Goal: Obtain resource: Download file/media

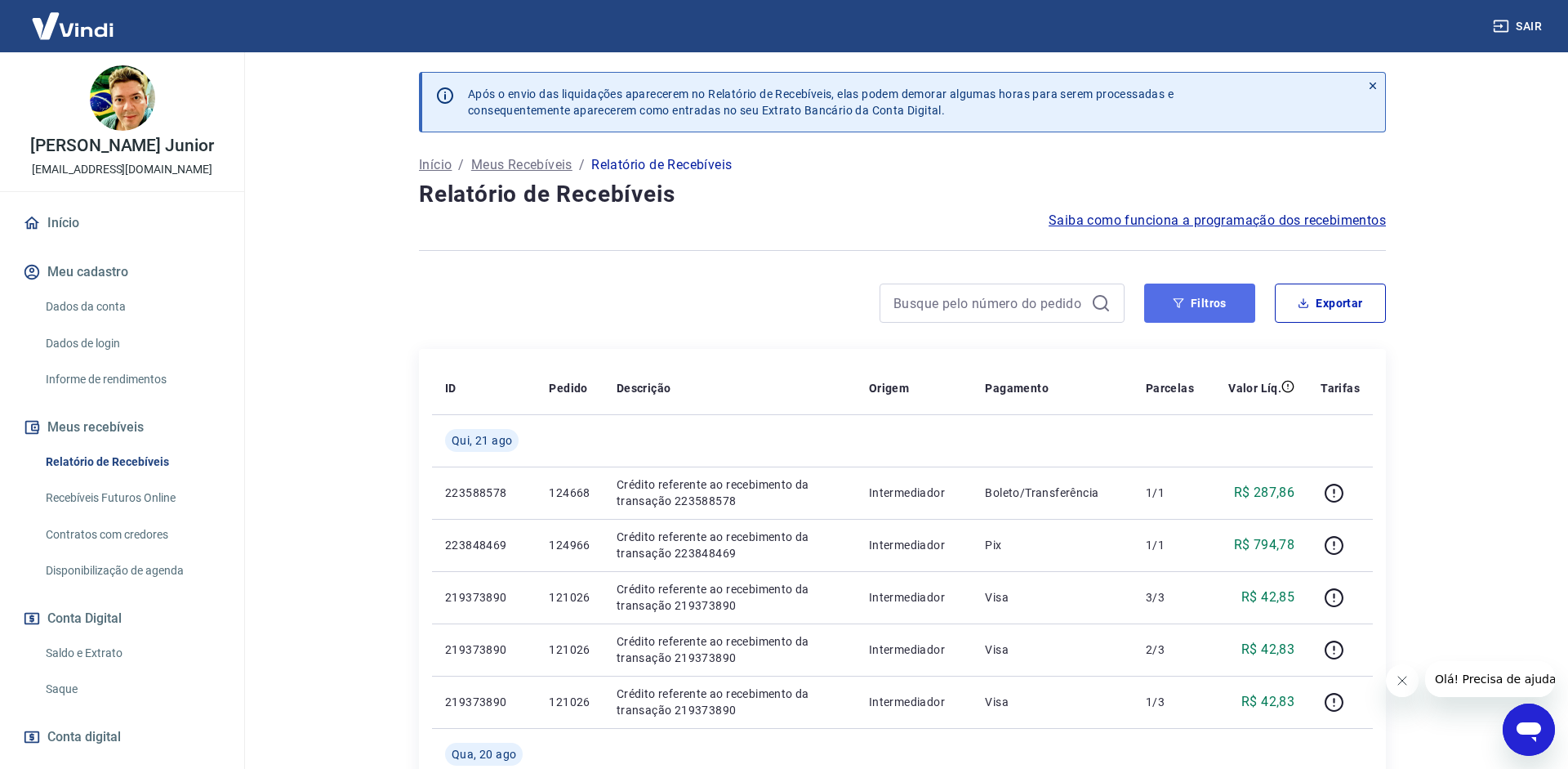
click at [1182, 297] on icon "button" at bounding box center [1178, 303] width 11 height 11
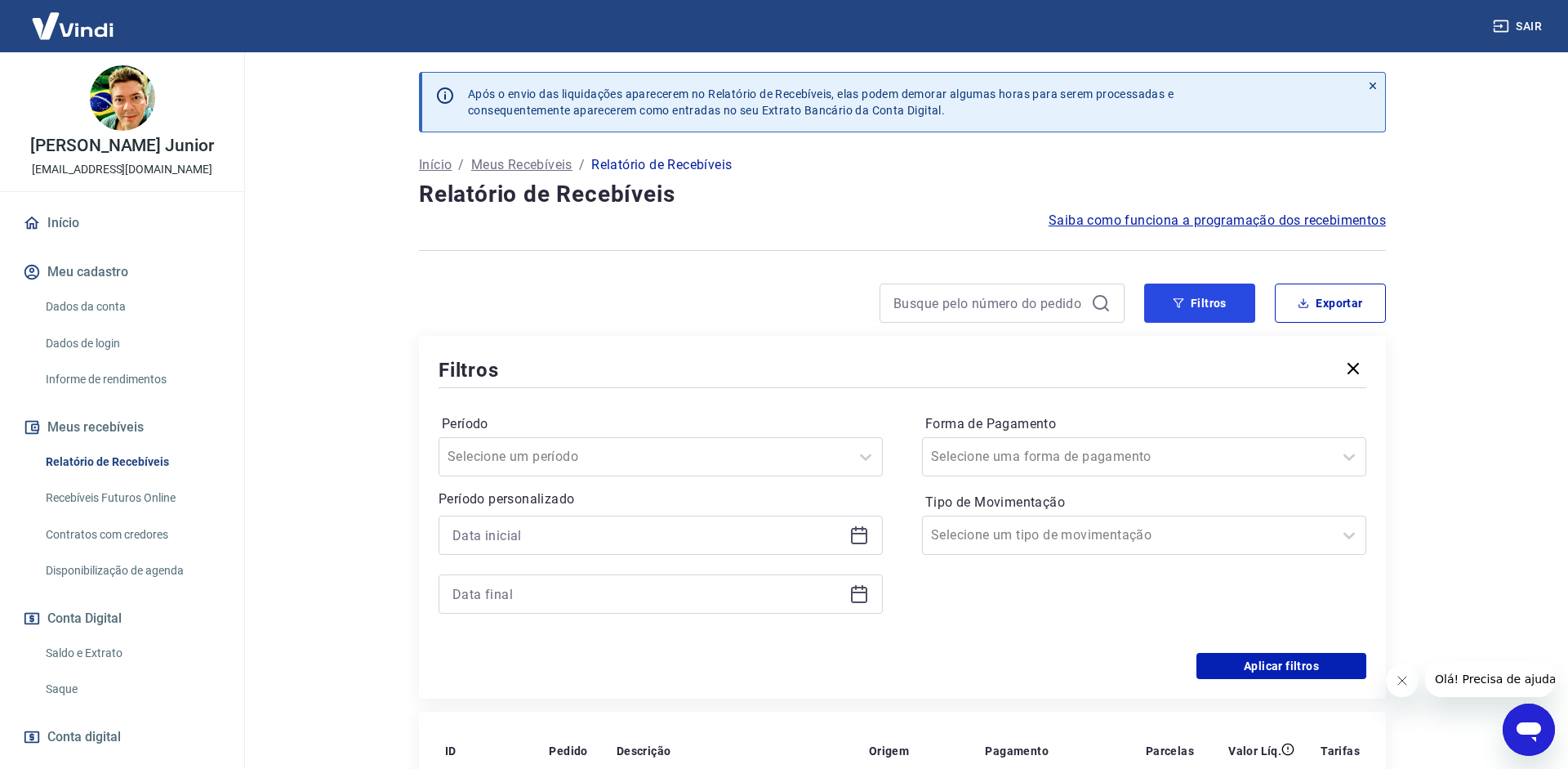
scroll to position [250, 0]
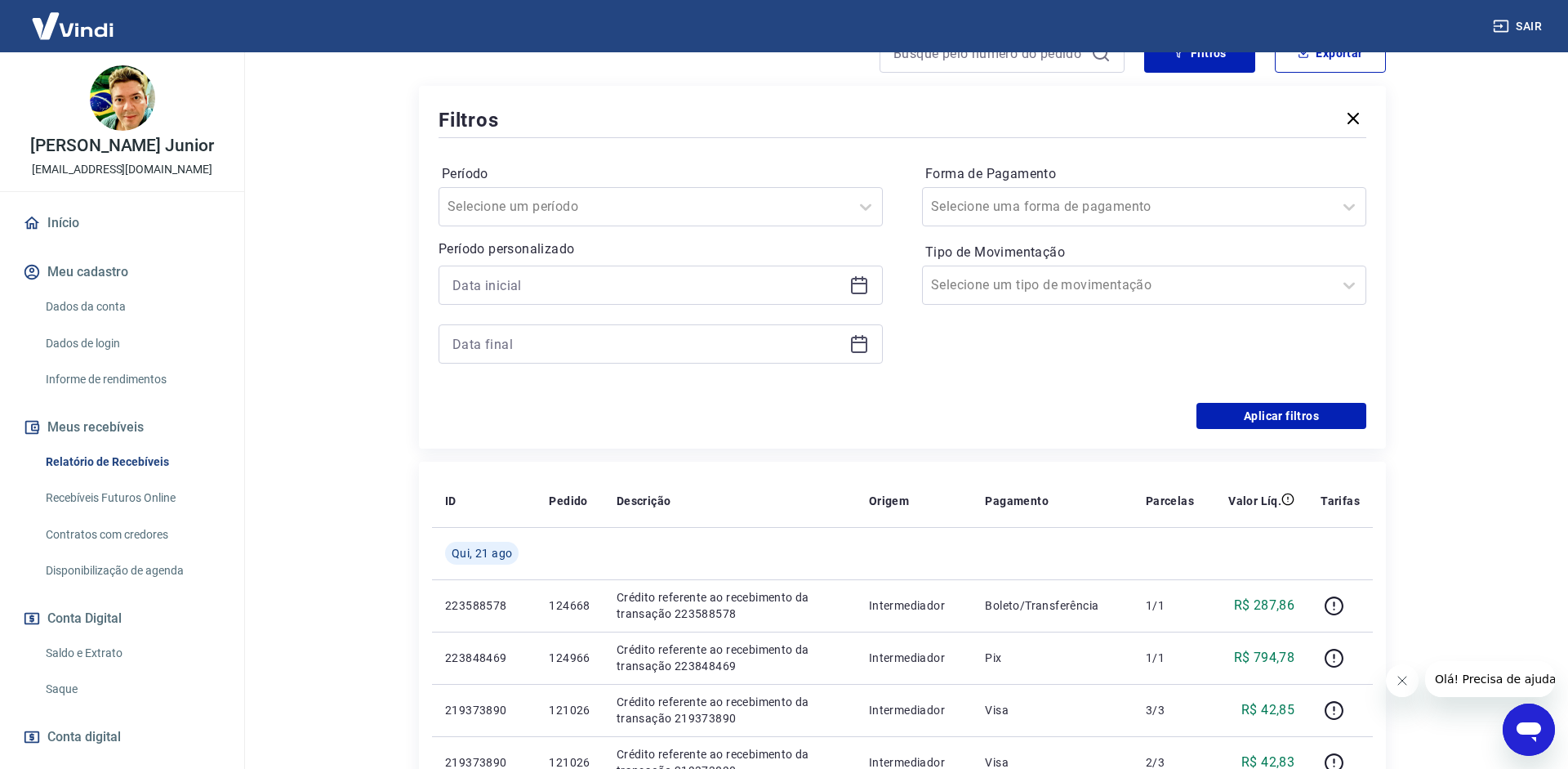
click at [856, 287] on icon at bounding box center [859, 285] width 20 height 20
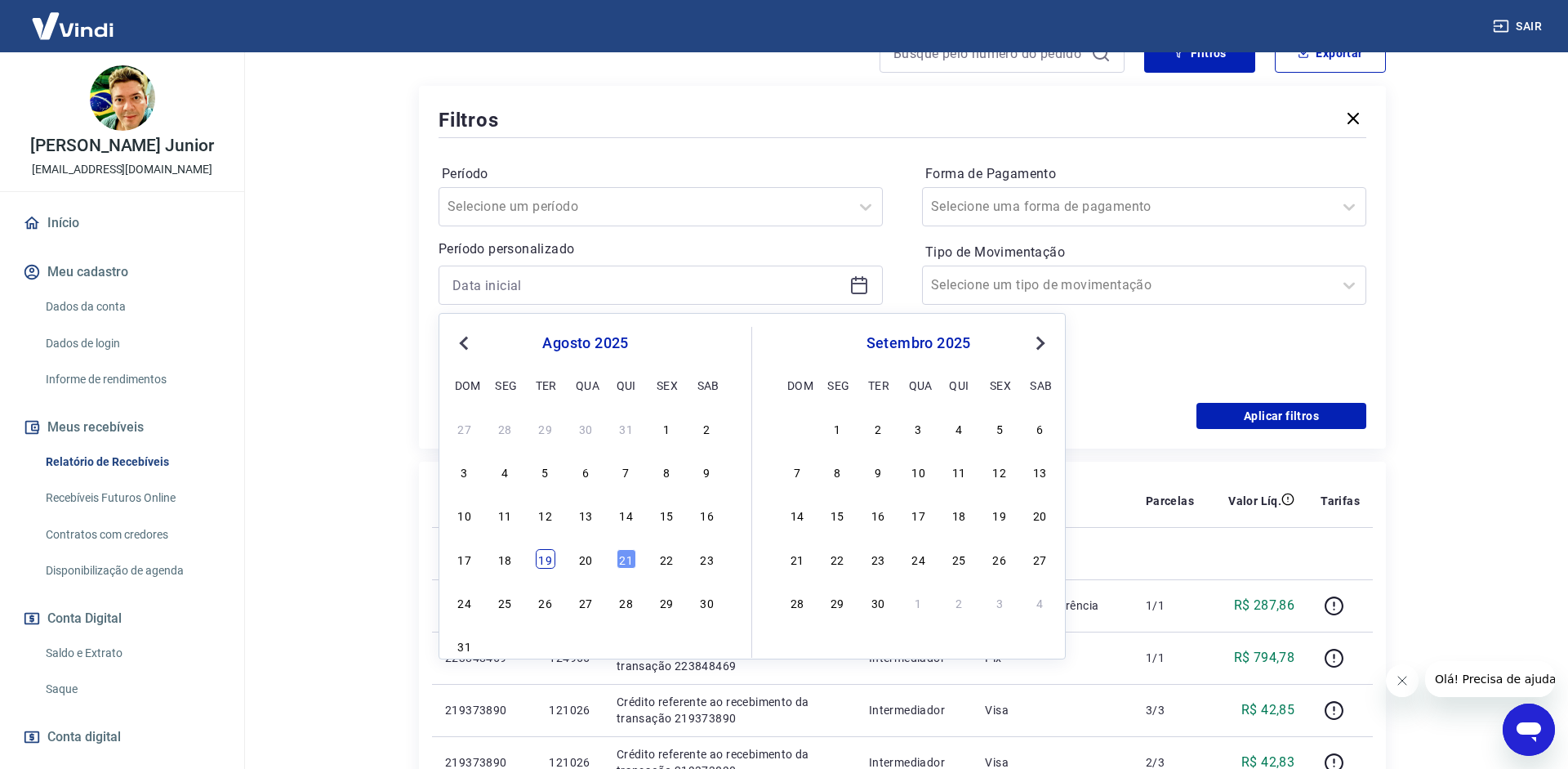
click at [549, 558] on div "19" at bounding box center [545, 559] width 20 height 20
type input "[DATE]"
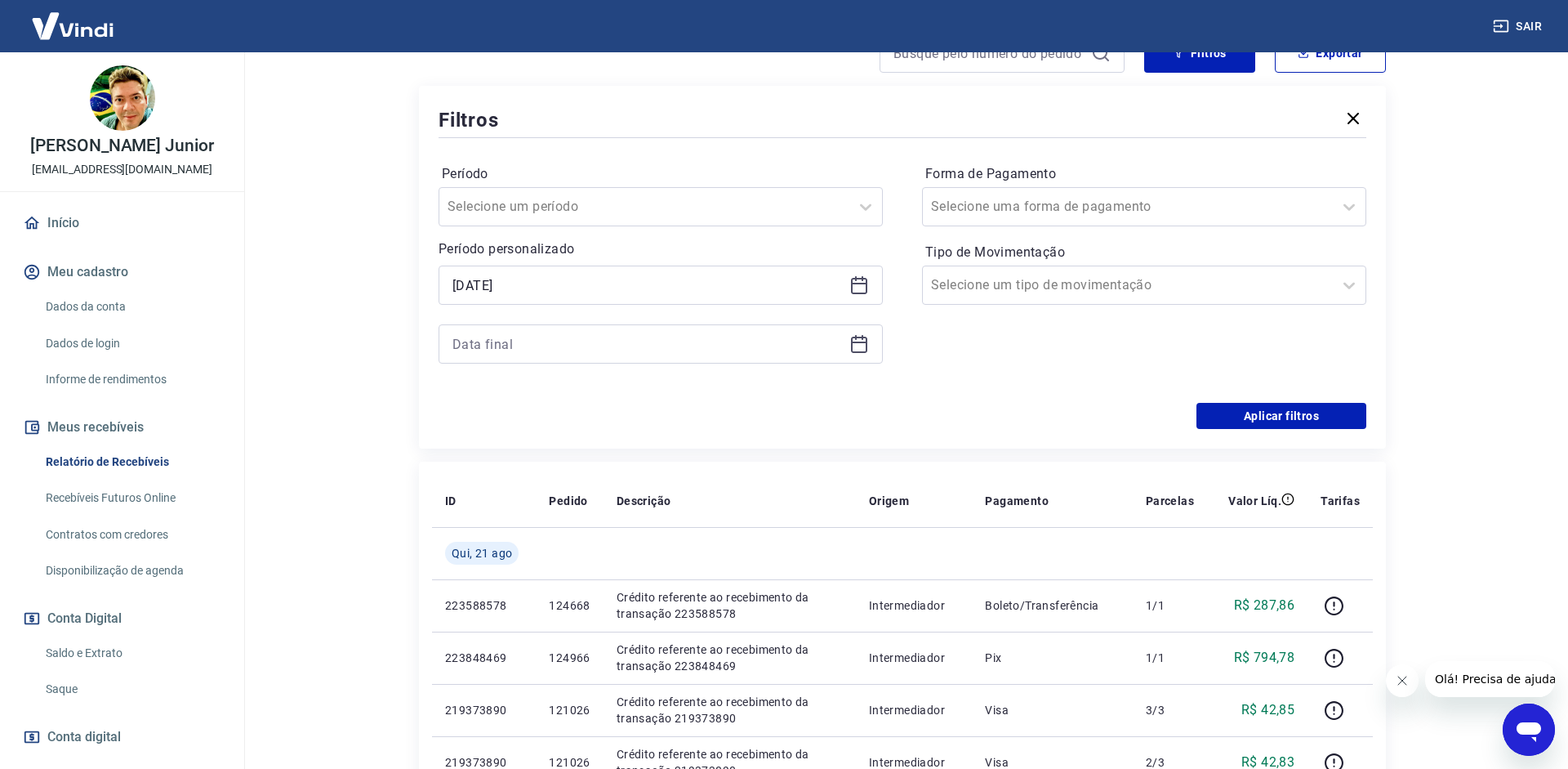
click at [872, 346] on div at bounding box center [661, 344] width 445 height 39
click at [866, 343] on icon at bounding box center [859, 344] width 20 height 20
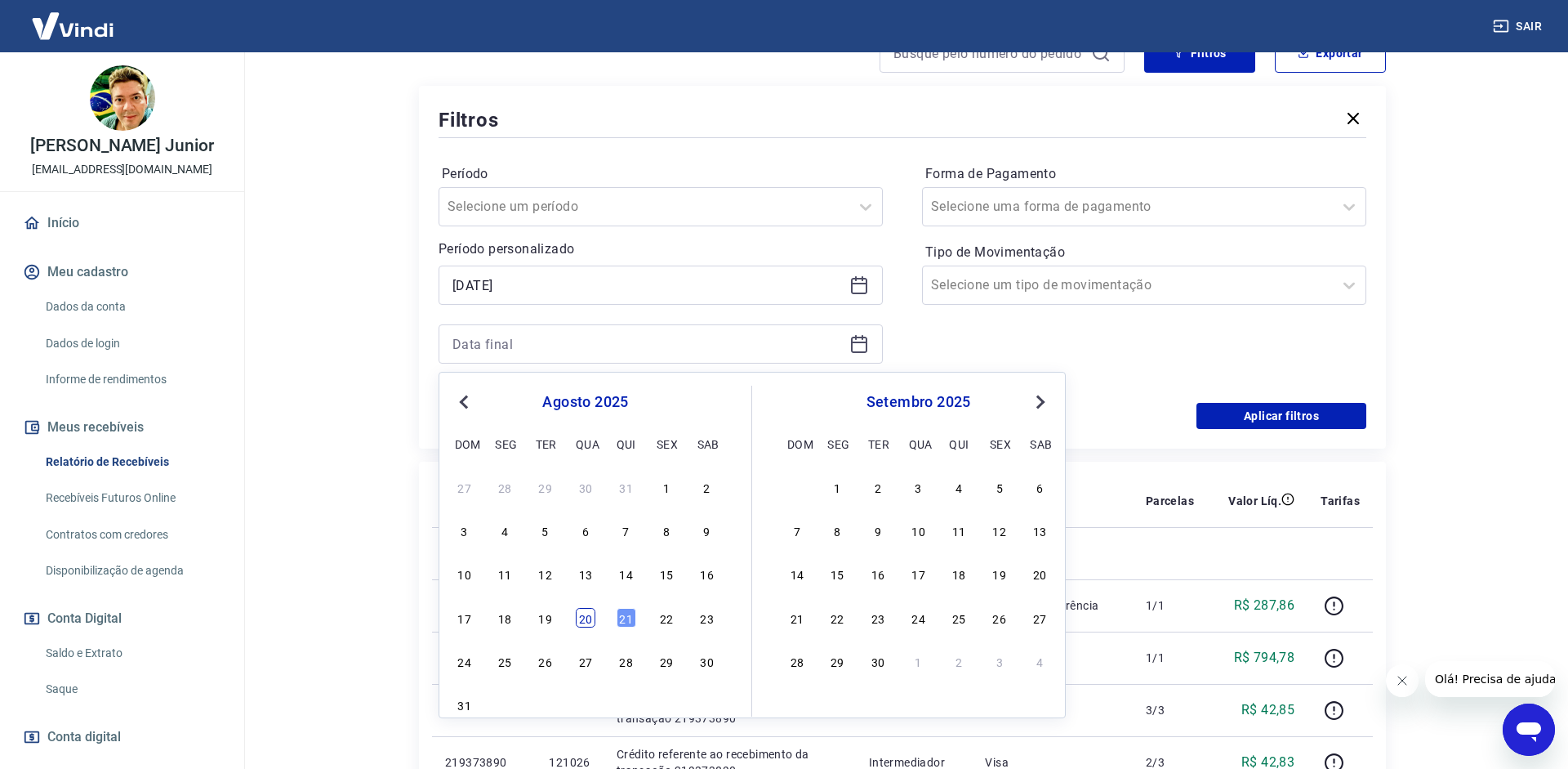
click at [584, 618] on div "20" at bounding box center [585, 617] width 20 height 20
type input "[DATE]"
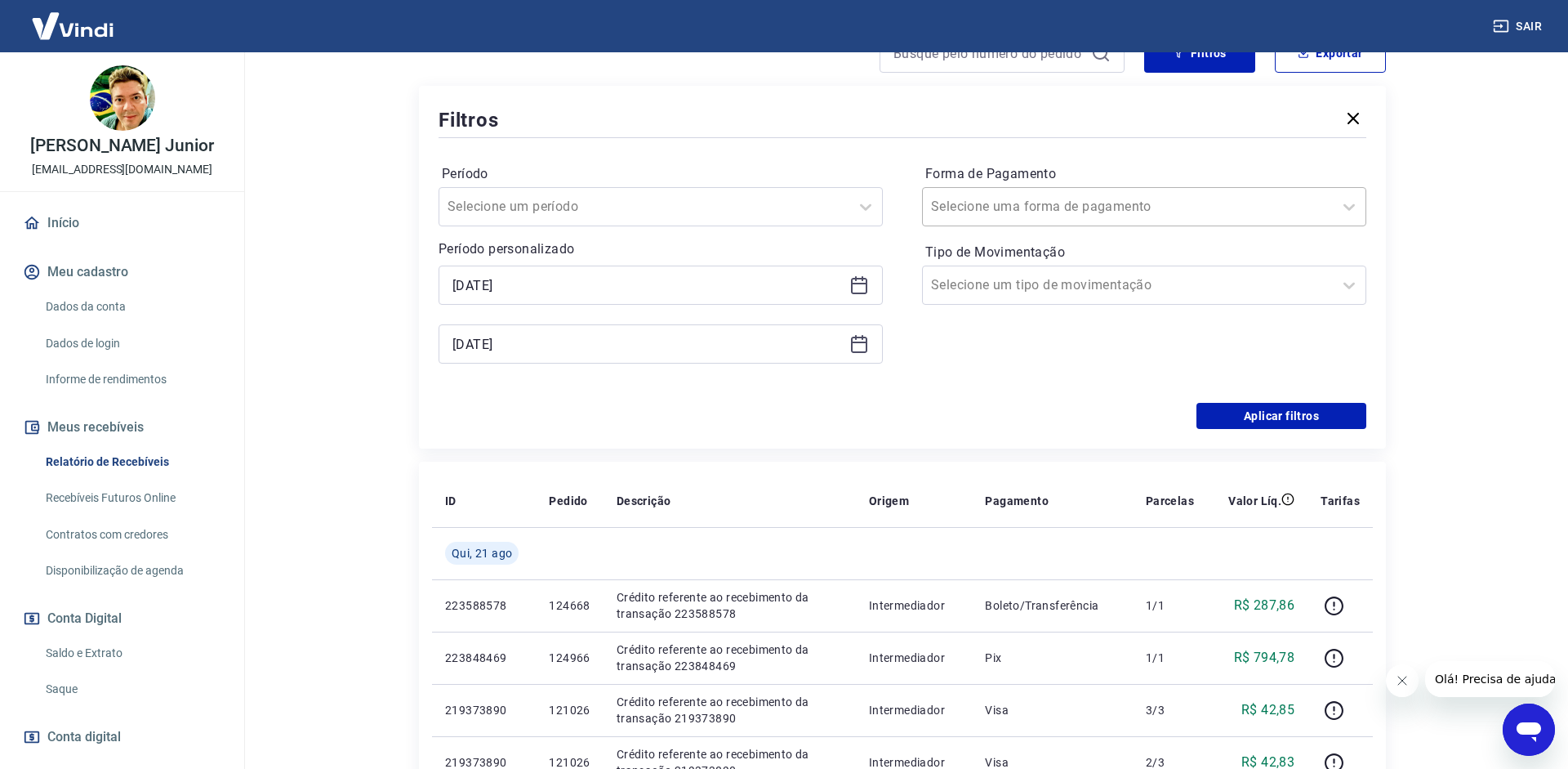
click at [1088, 220] on div "Selecione uma forma de pagamento" at bounding box center [1128, 207] width 410 height 29
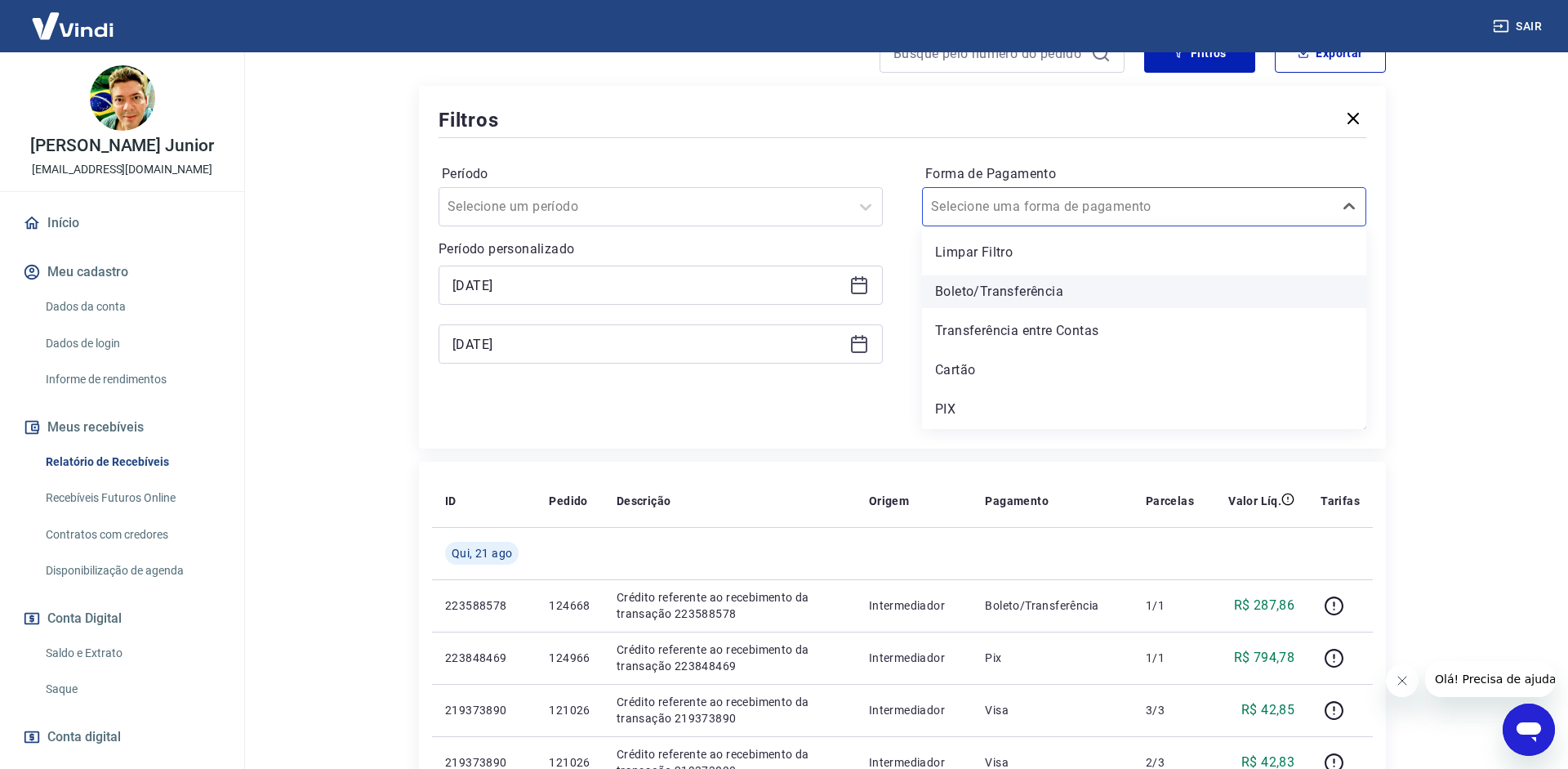
click at [1082, 297] on div "Boleto/Transferência" at bounding box center [1144, 291] width 445 height 33
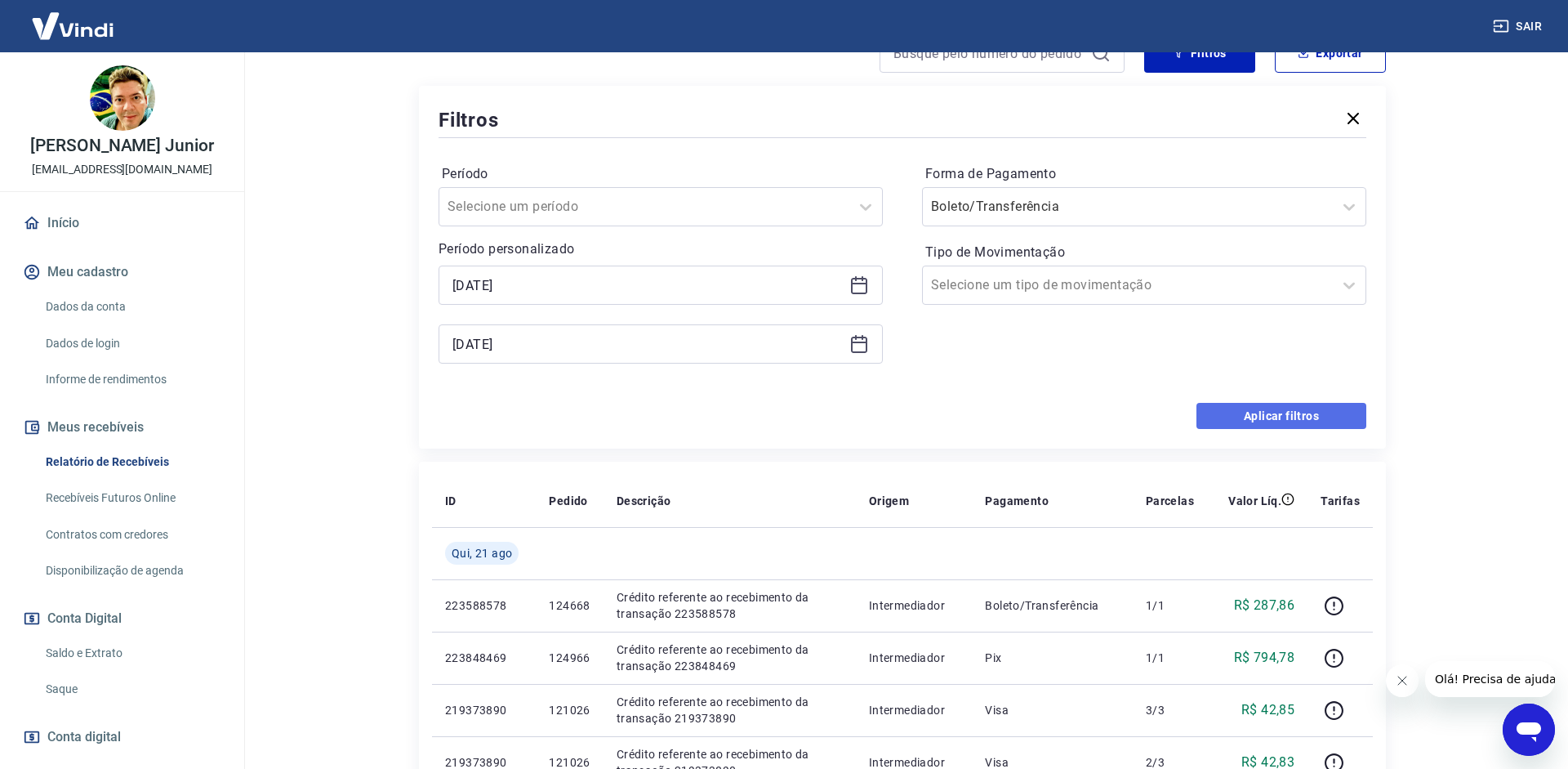
click at [1273, 406] on button "Aplicar filtros" at bounding box center [1281, 416] width 170 height 27
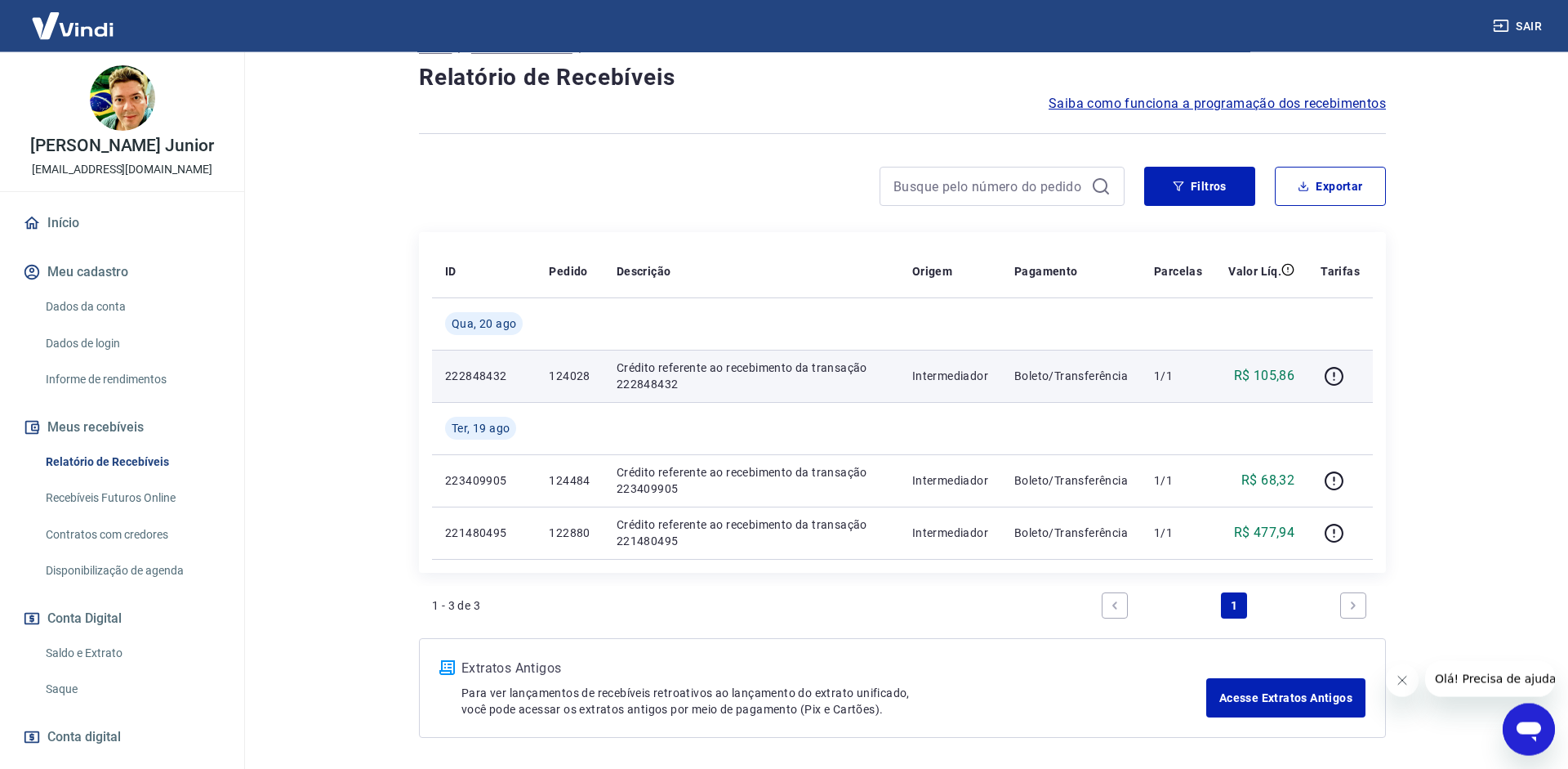
scroll to position [93, 0]
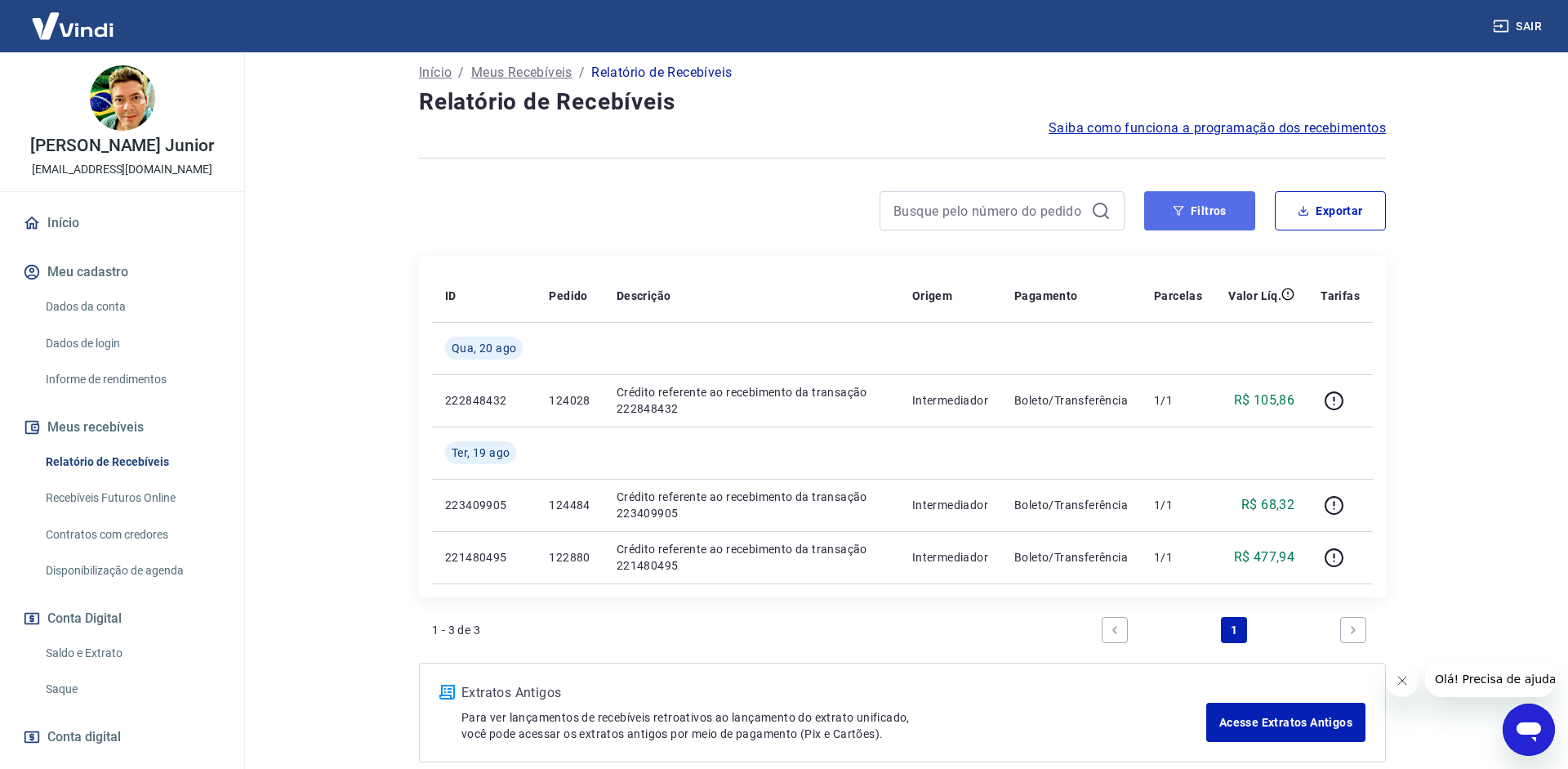
click at [1174, 200] on button "Filtros" at bounding box center [1200, 211] width 111 height 39
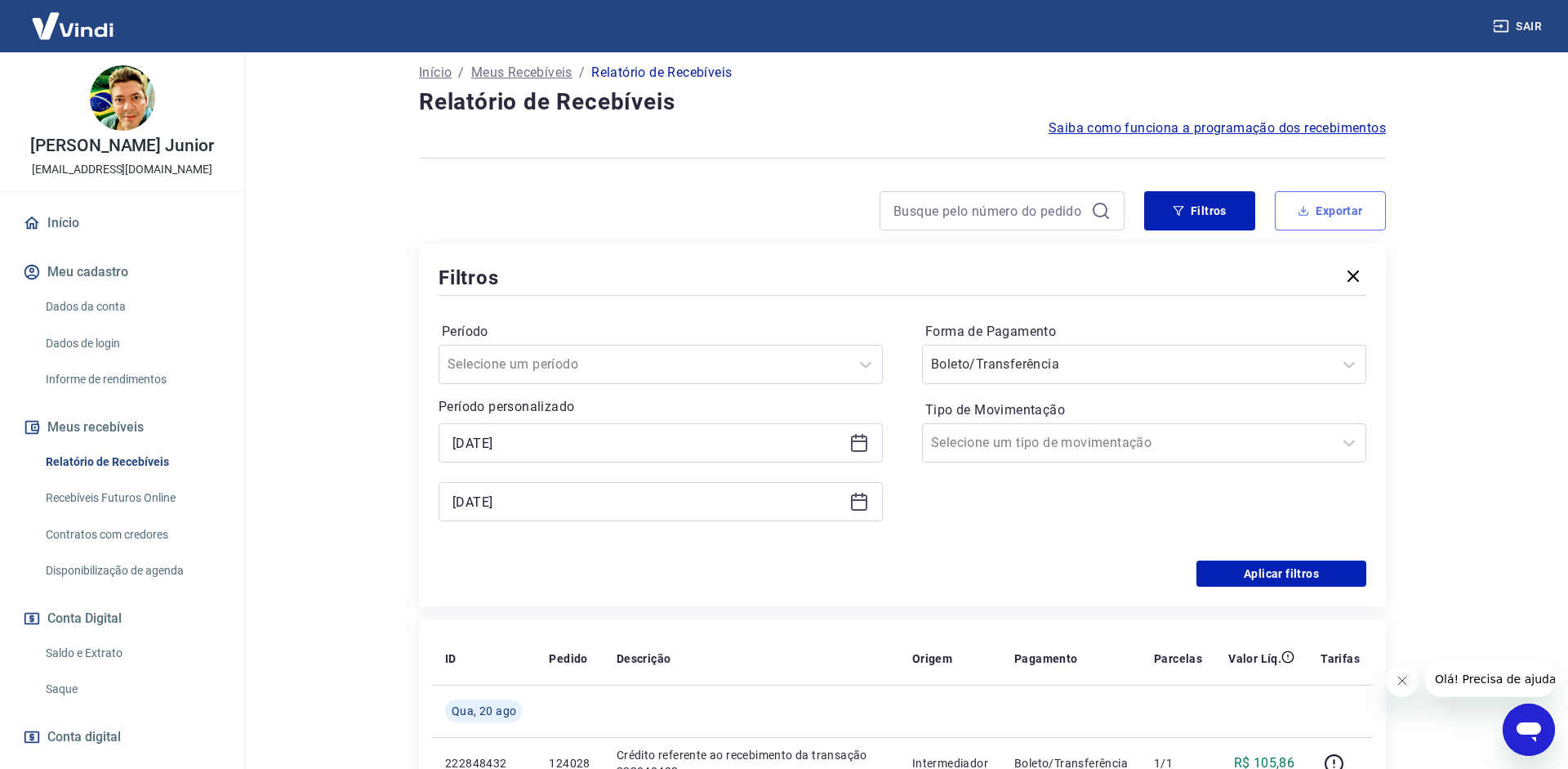
click at [1308, 225] on button "Exportar" at bounding box center [1331, 211] width 111 height 39
type input "[DATE]"
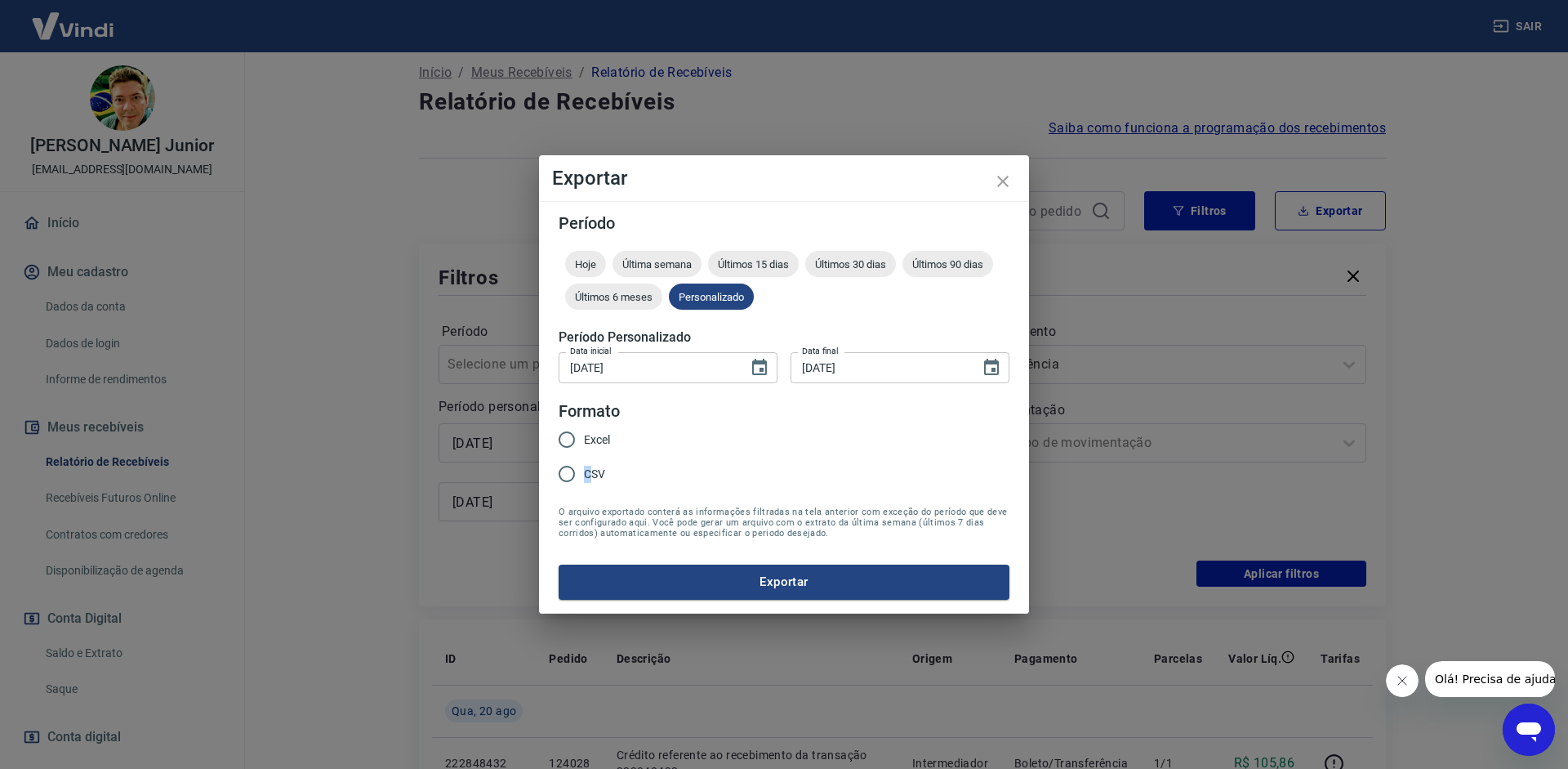
click at [587, 475] on span "CSV" at bounding box center [595, 474] width 21 height 17
click at [584, 475] on input "CSV" at bounding box center [566, 474] width 34 height 34
radio input "true"
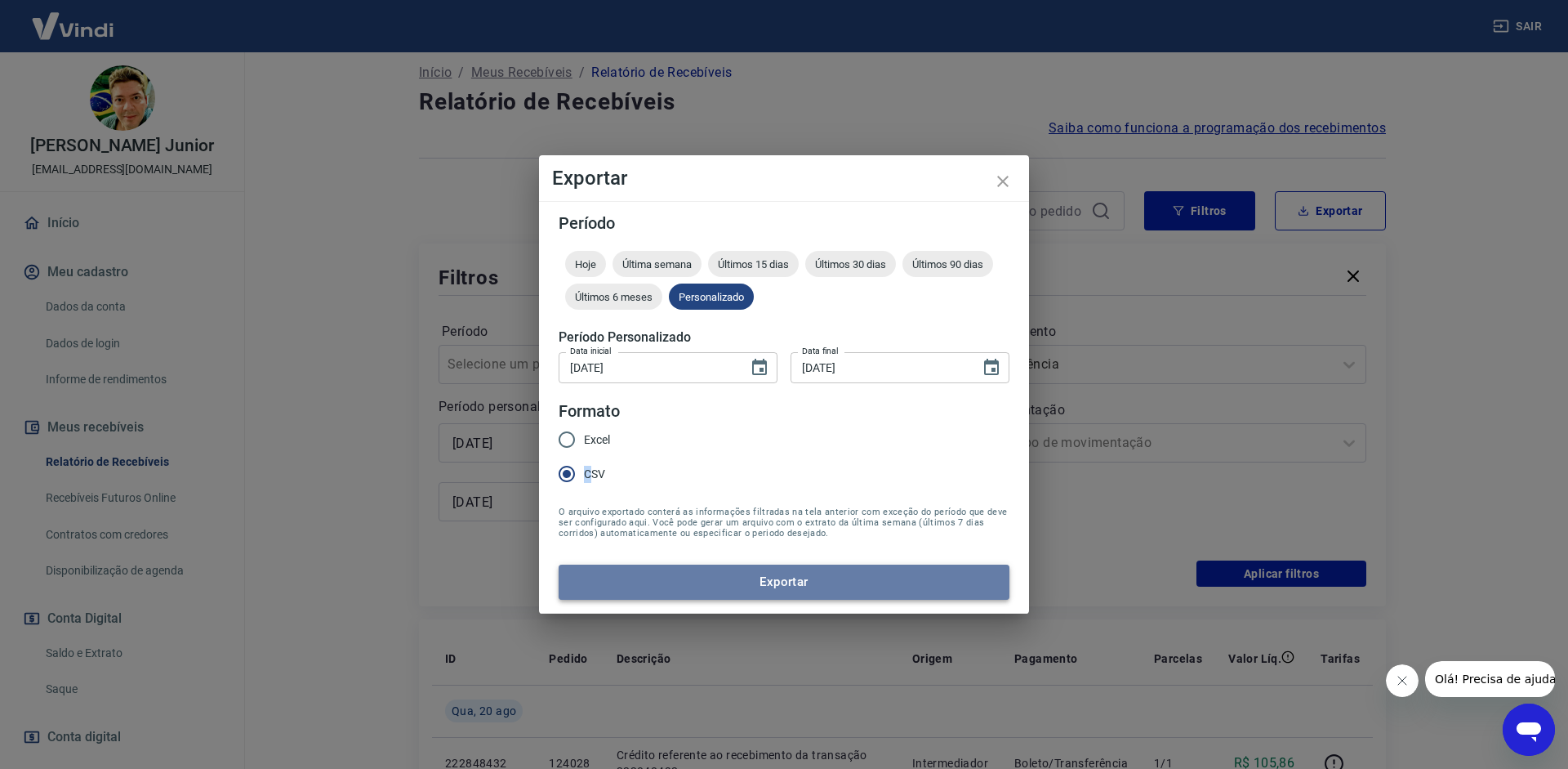
click at [676, 581] on button "Exportar" at bounding box center [784, 582] width 451 height 34
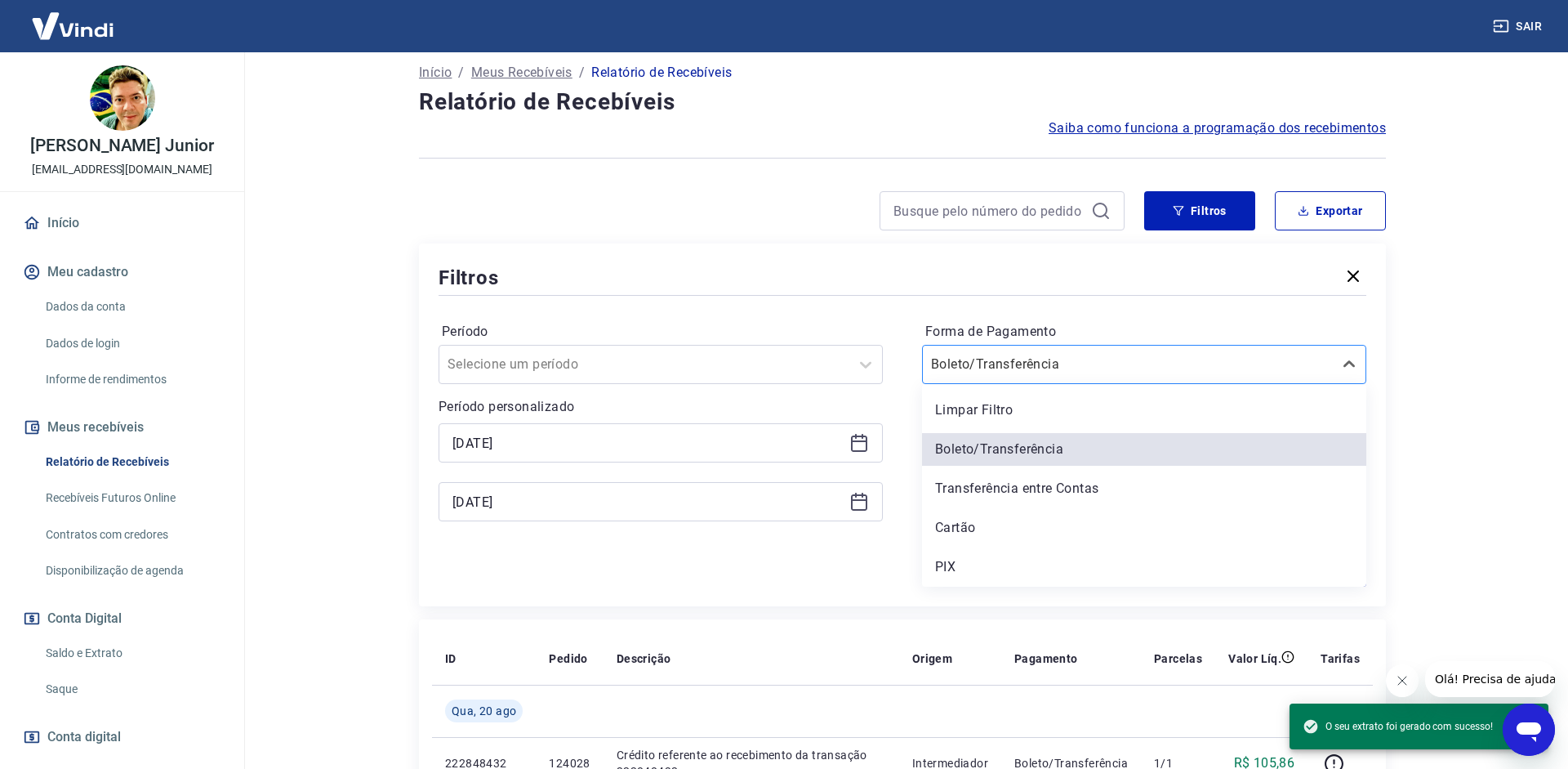
click at [1092, 382] on div "Boleto/Transferência" at bounding box center [1144, 364] width 445 height 39
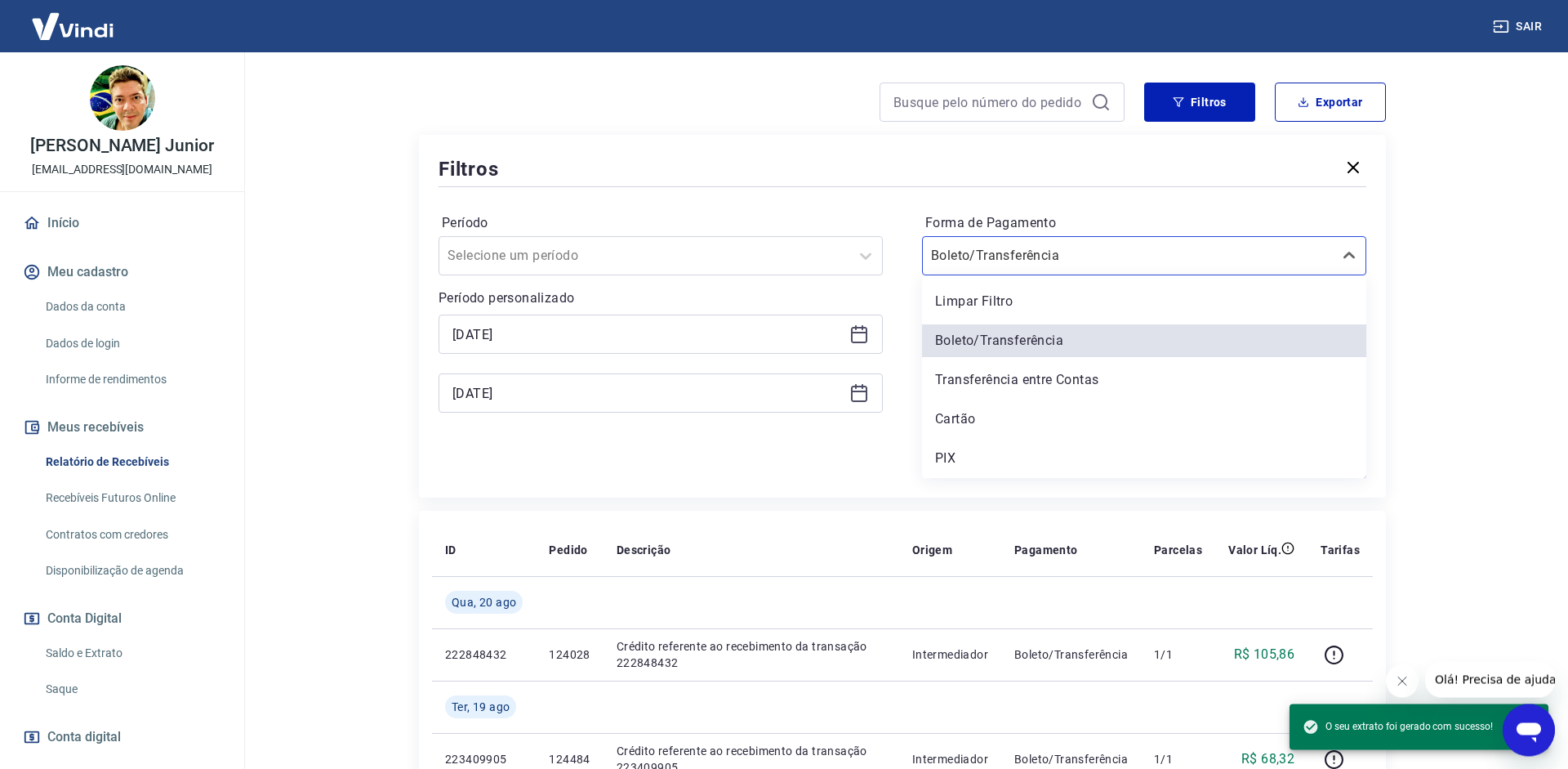
scroll to position [342, 0]
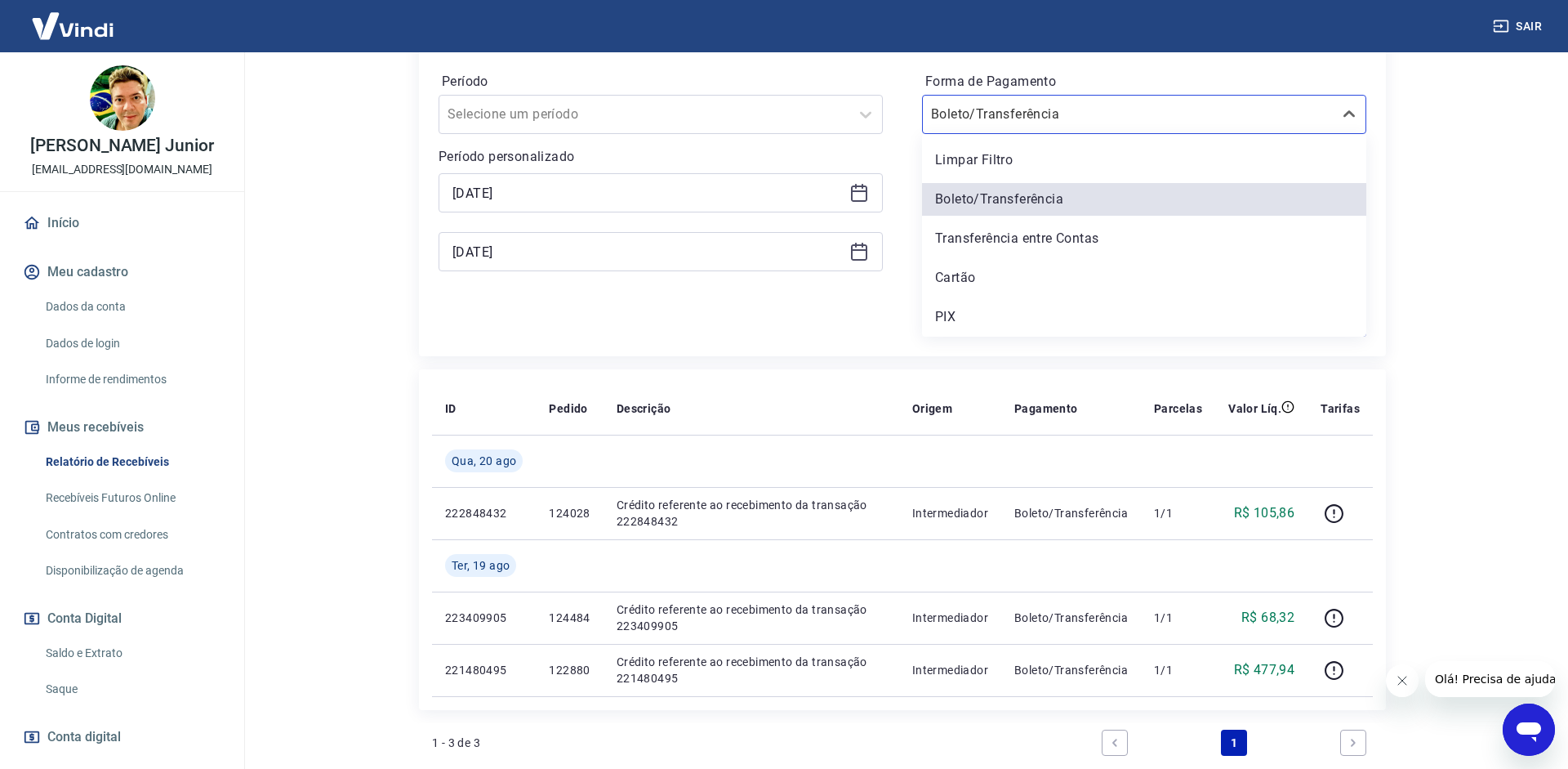
click at [1003, 283] on div "Cartão" at bounding box center [1144, 278] width 445 height 33
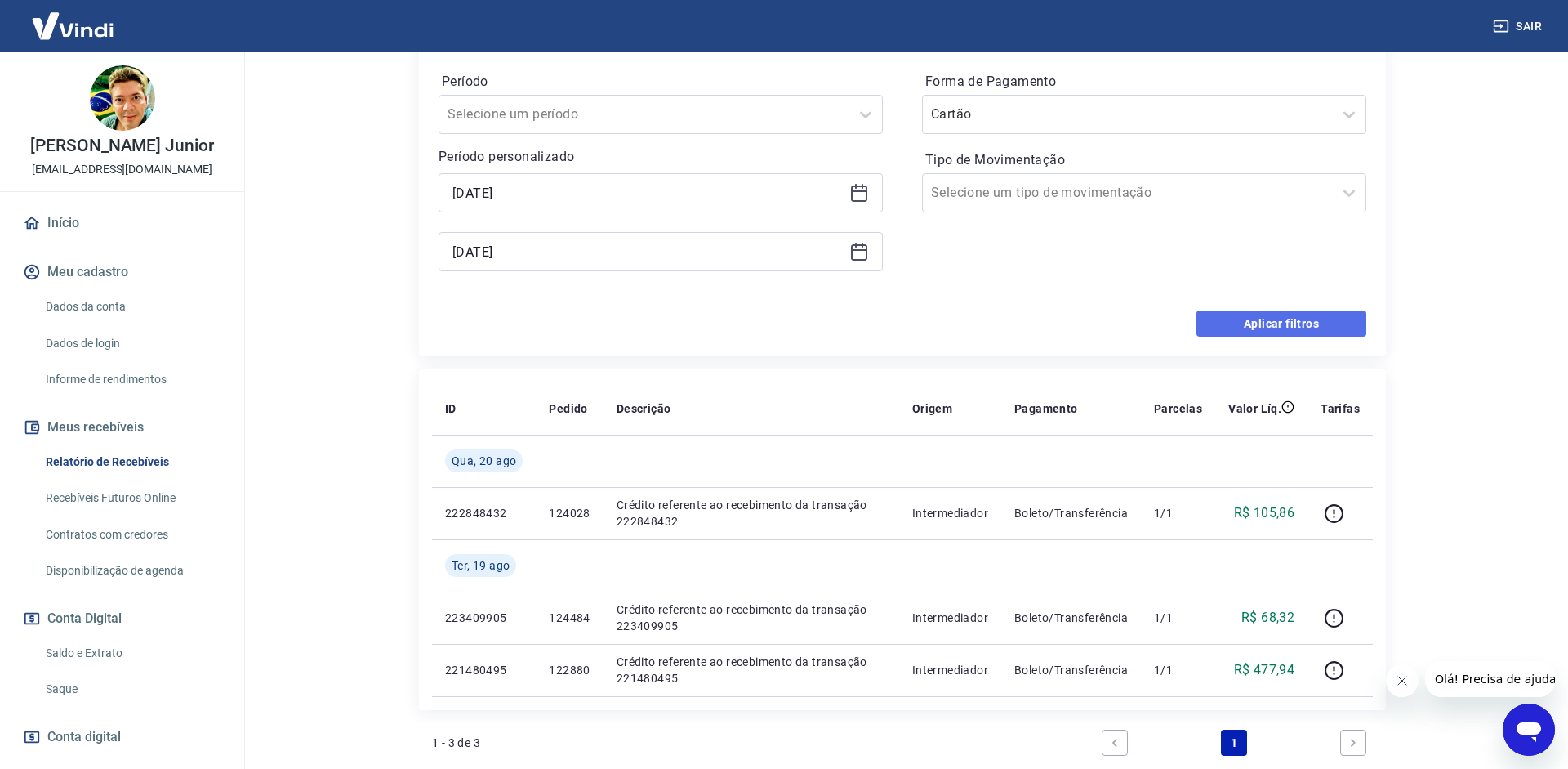
click at [1314, 318] on button "Aplicar filtros" at bounding box center [1281, 323] width 170 height 27
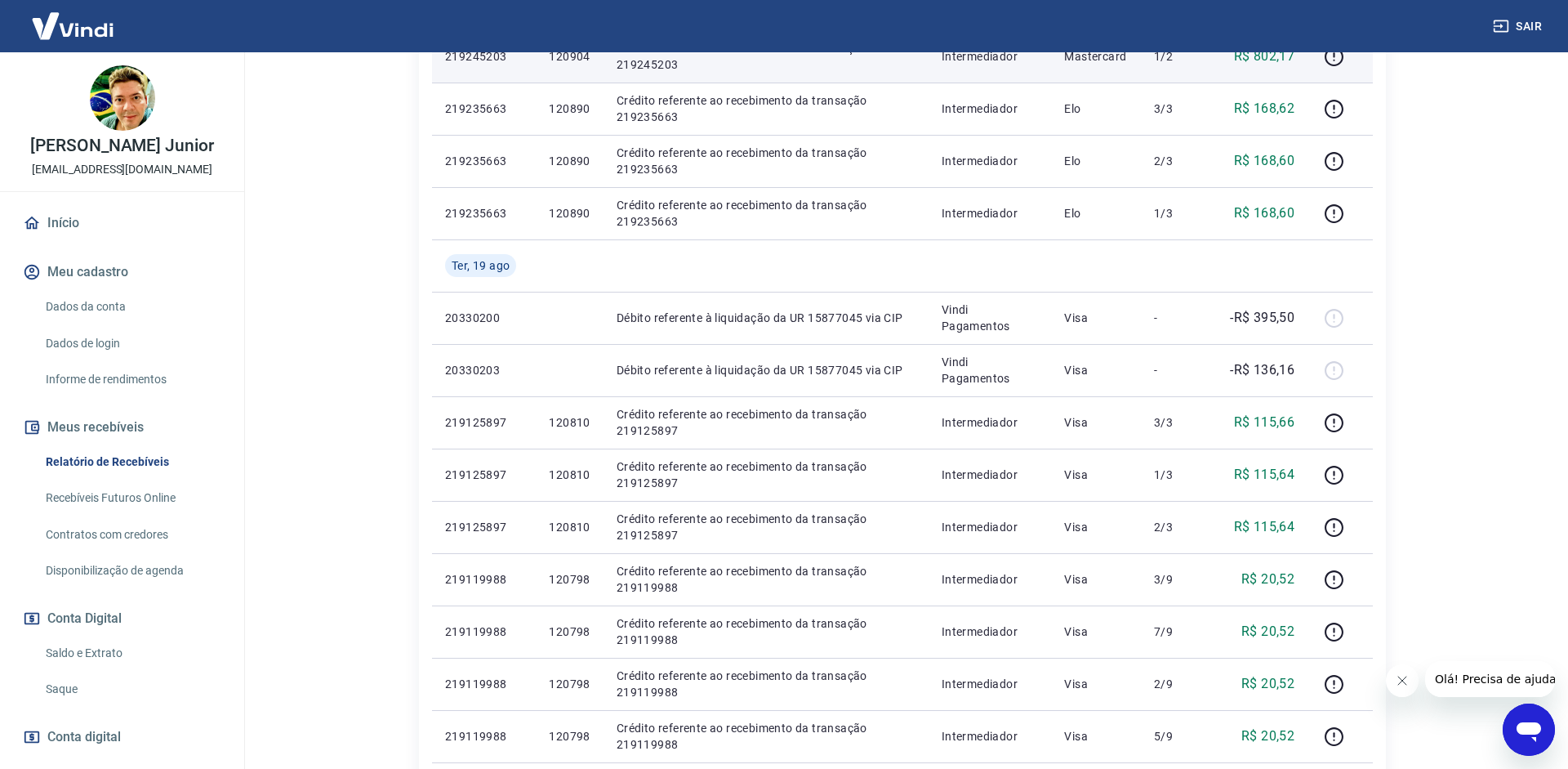
scroll to position [1065, 0]
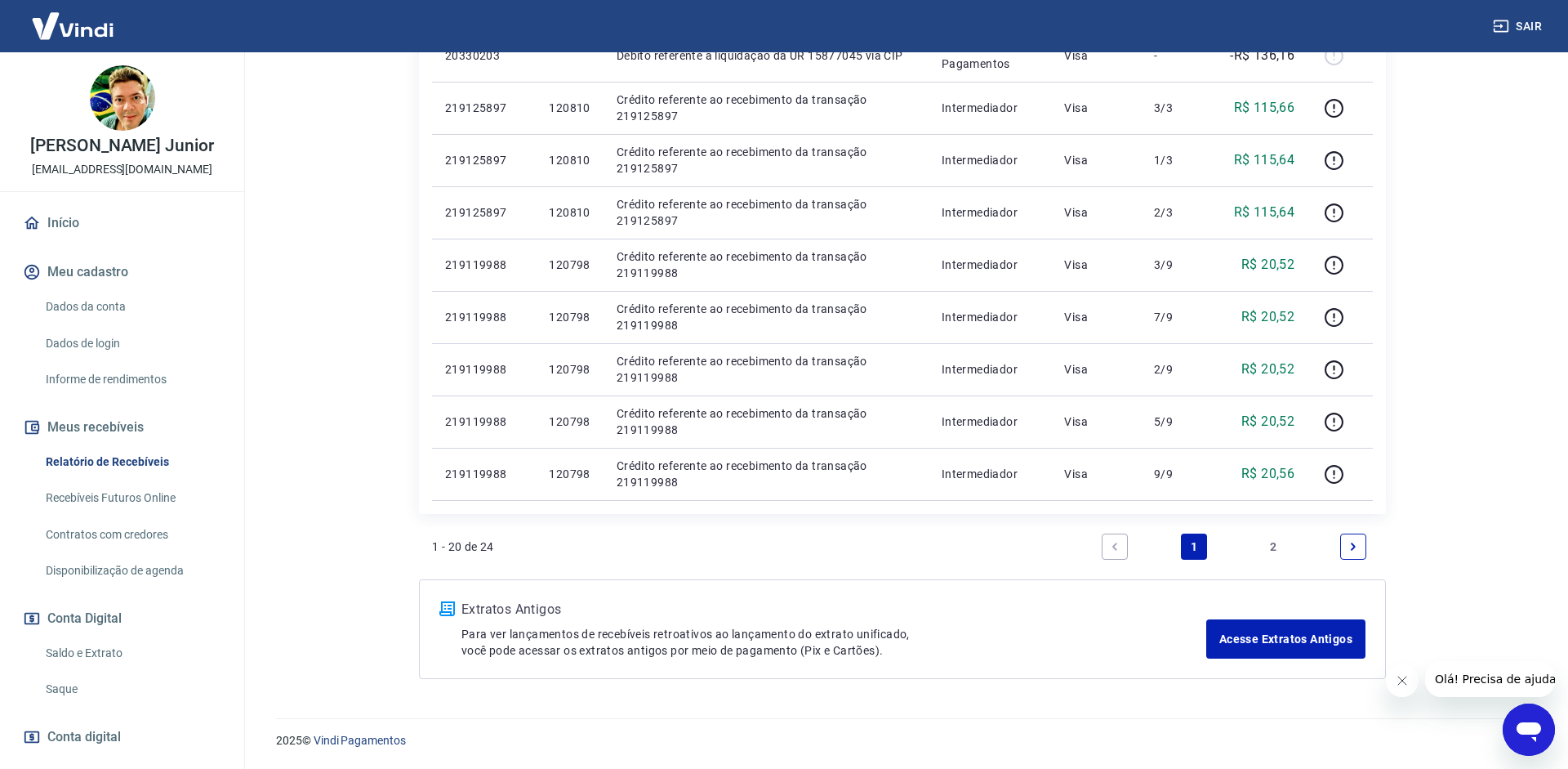
click at [1262, 541] on link "2" at bounding box center [1274, 546] width 27 height 27
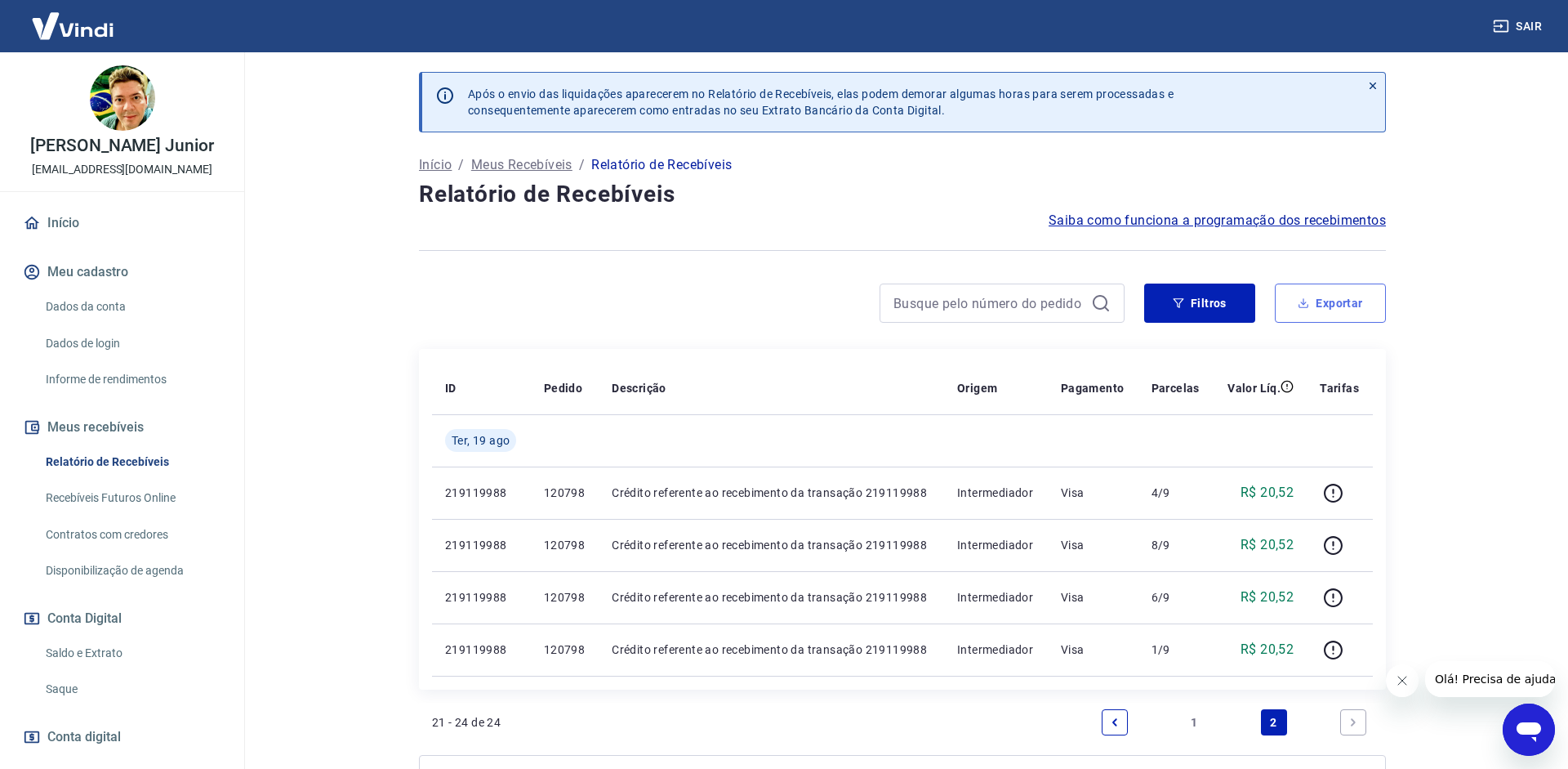
click at [1344, 299] on button "Exportar" at bounding box center [1331, 303] width 111 height 39
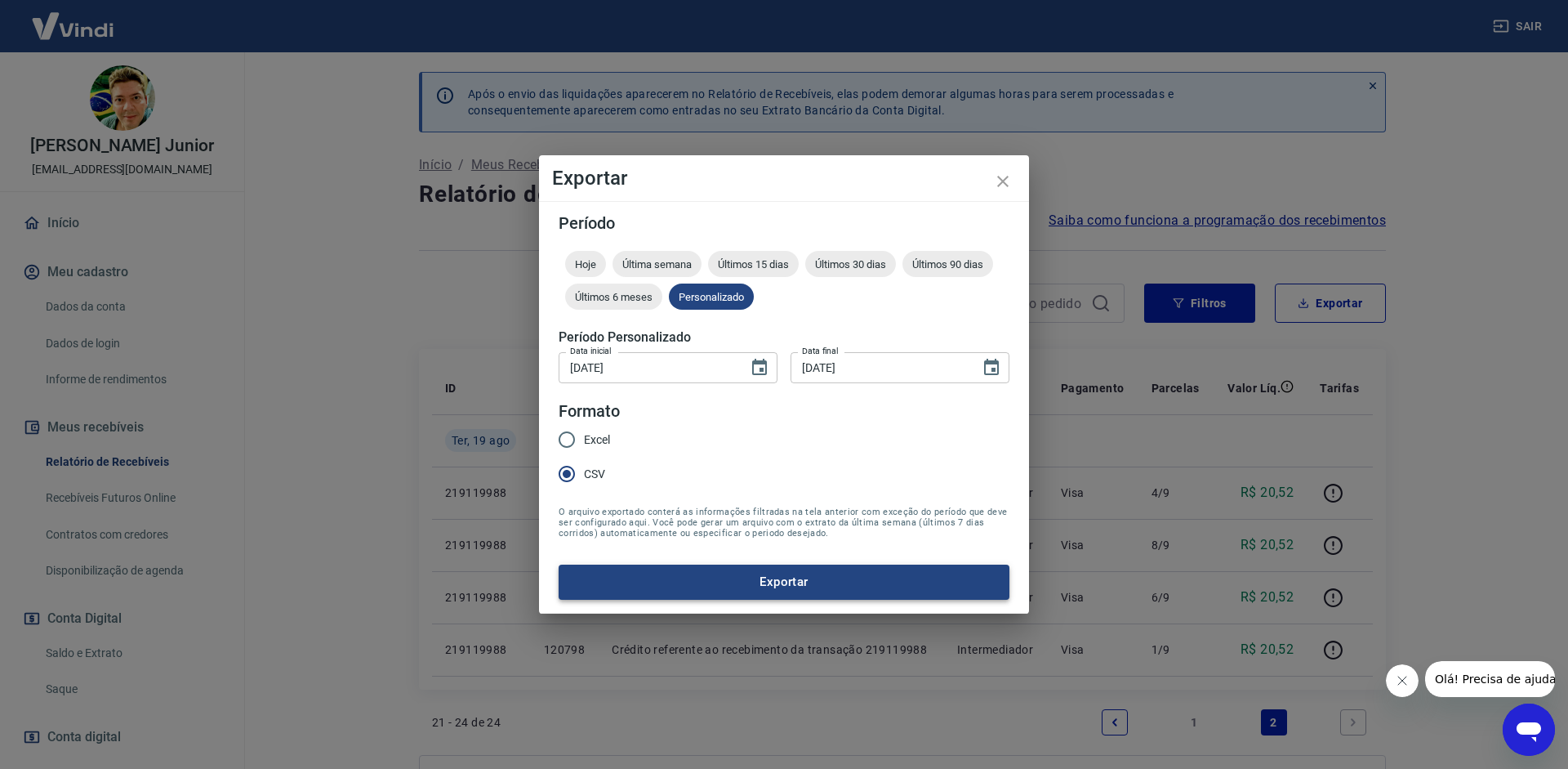
click at [756, 592] on button "Exportar" at bounding box center [784, 582] width 451 height 34
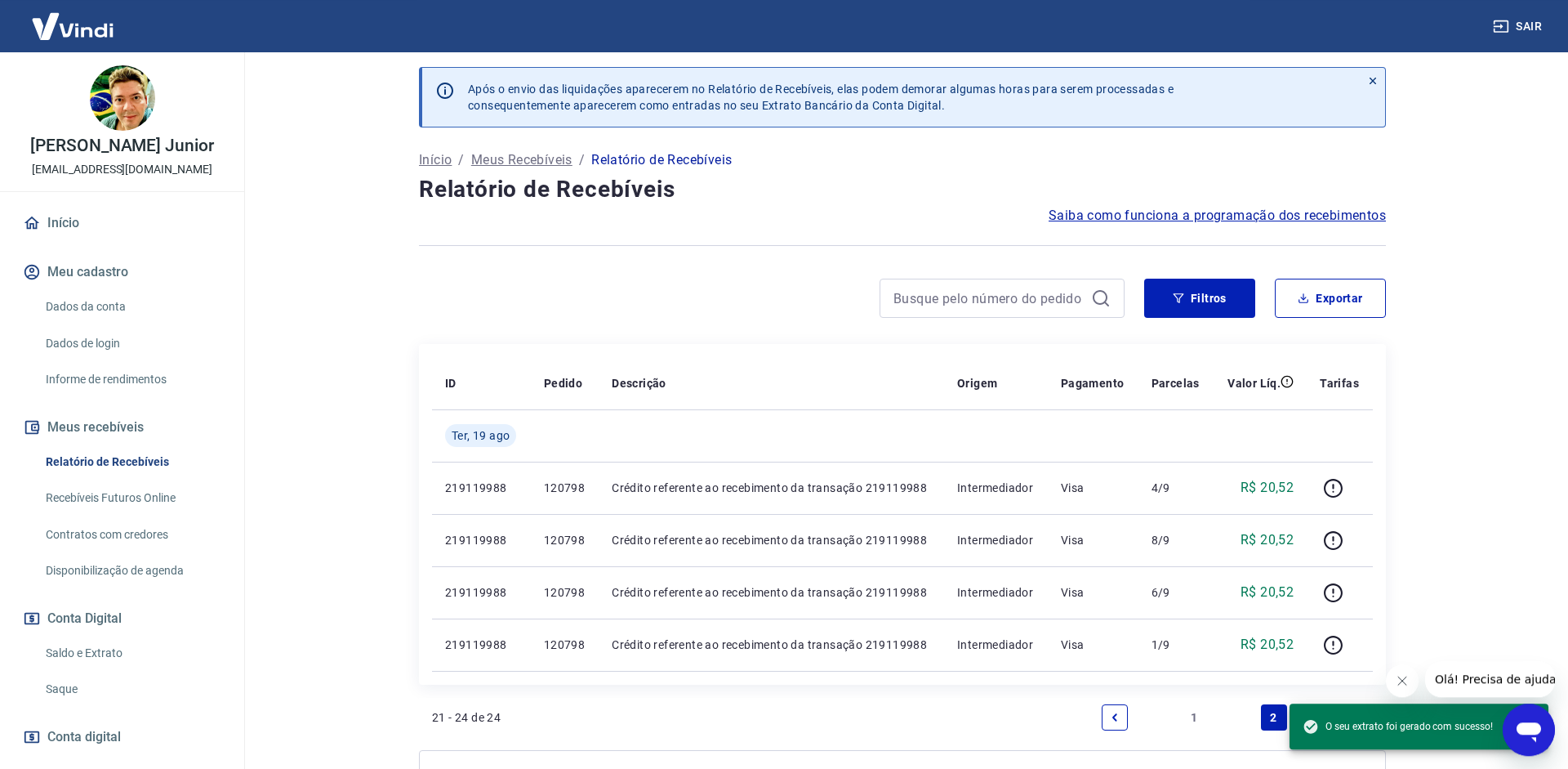
scroll to position [83, 0]
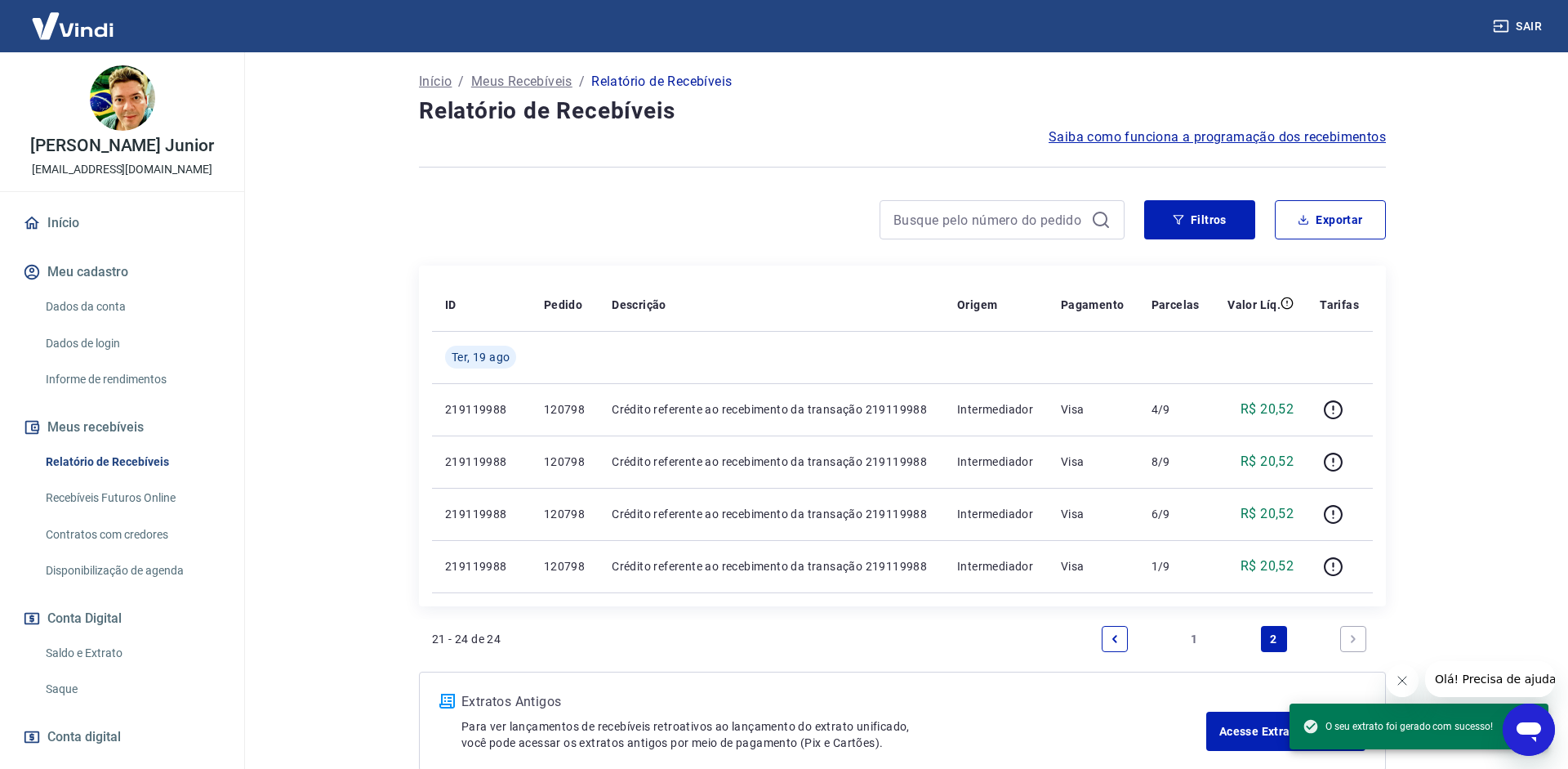
click at [1200, 642] on link "1" at bounding box center [1194, 639] width 27 height 27
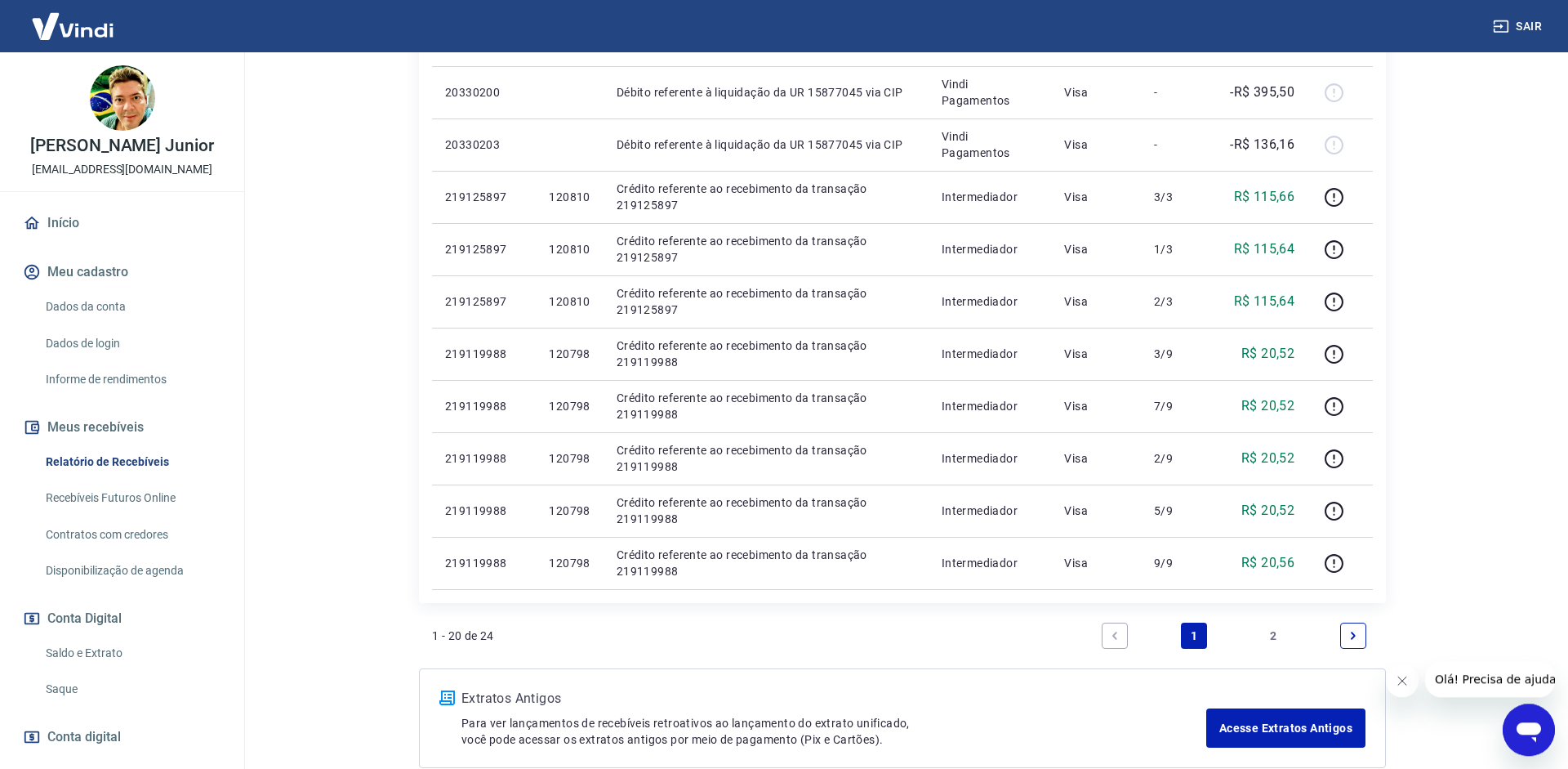
scroll to position [898, 0]
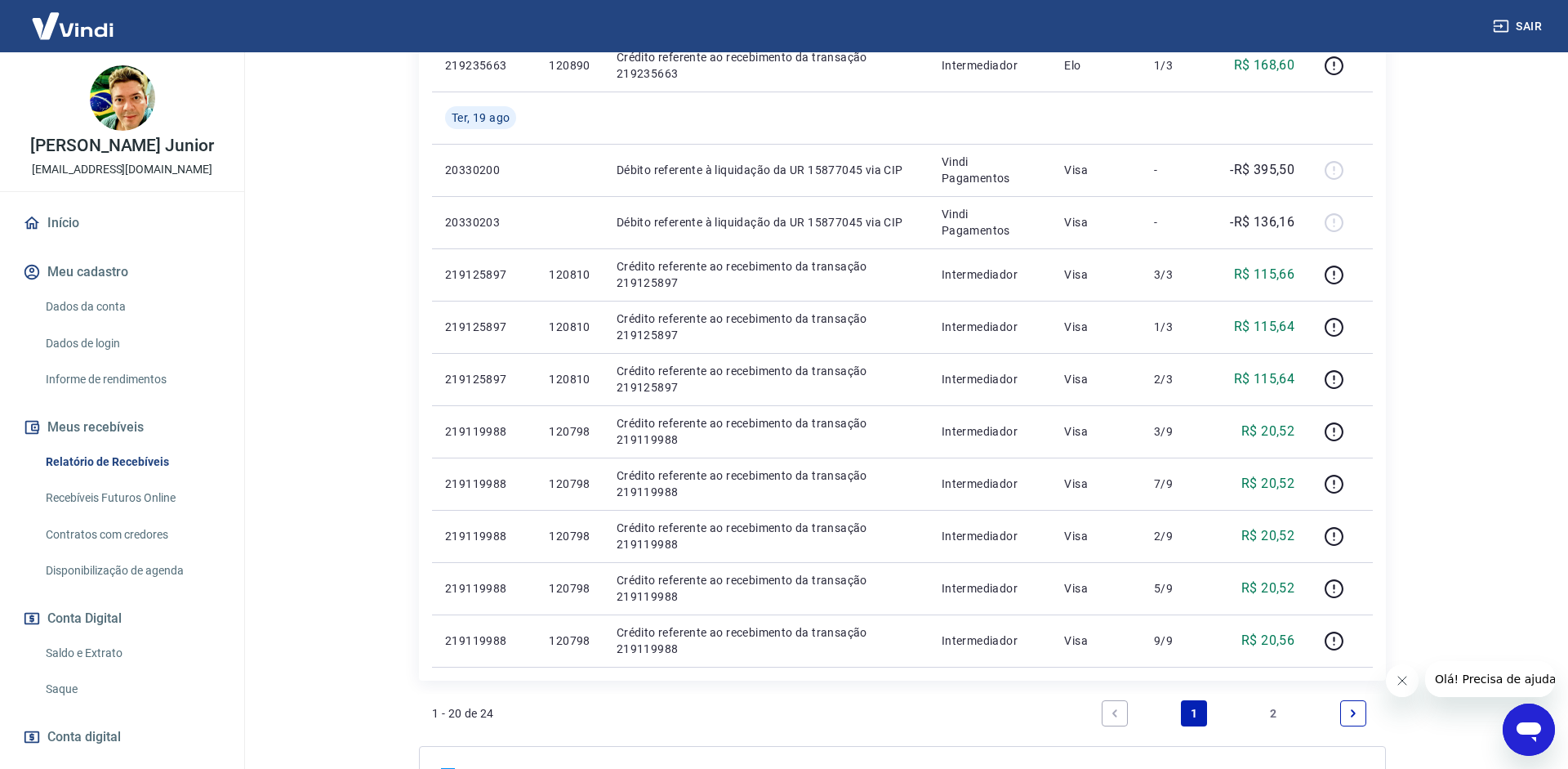
click at [1266, 711] on link "2" at bounding box center [1274, 713] width 27 height 27
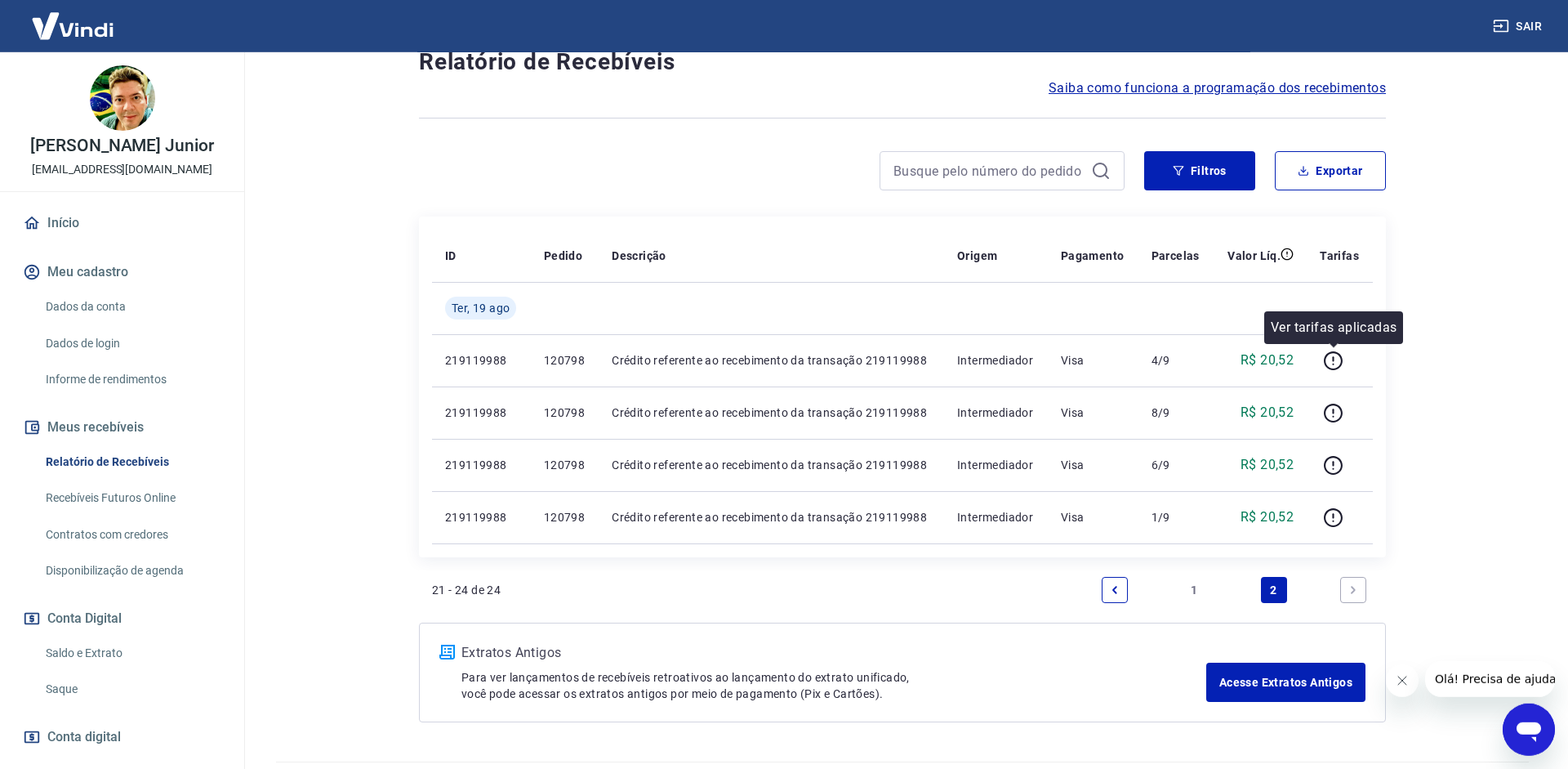
scroll to position [166, 0]
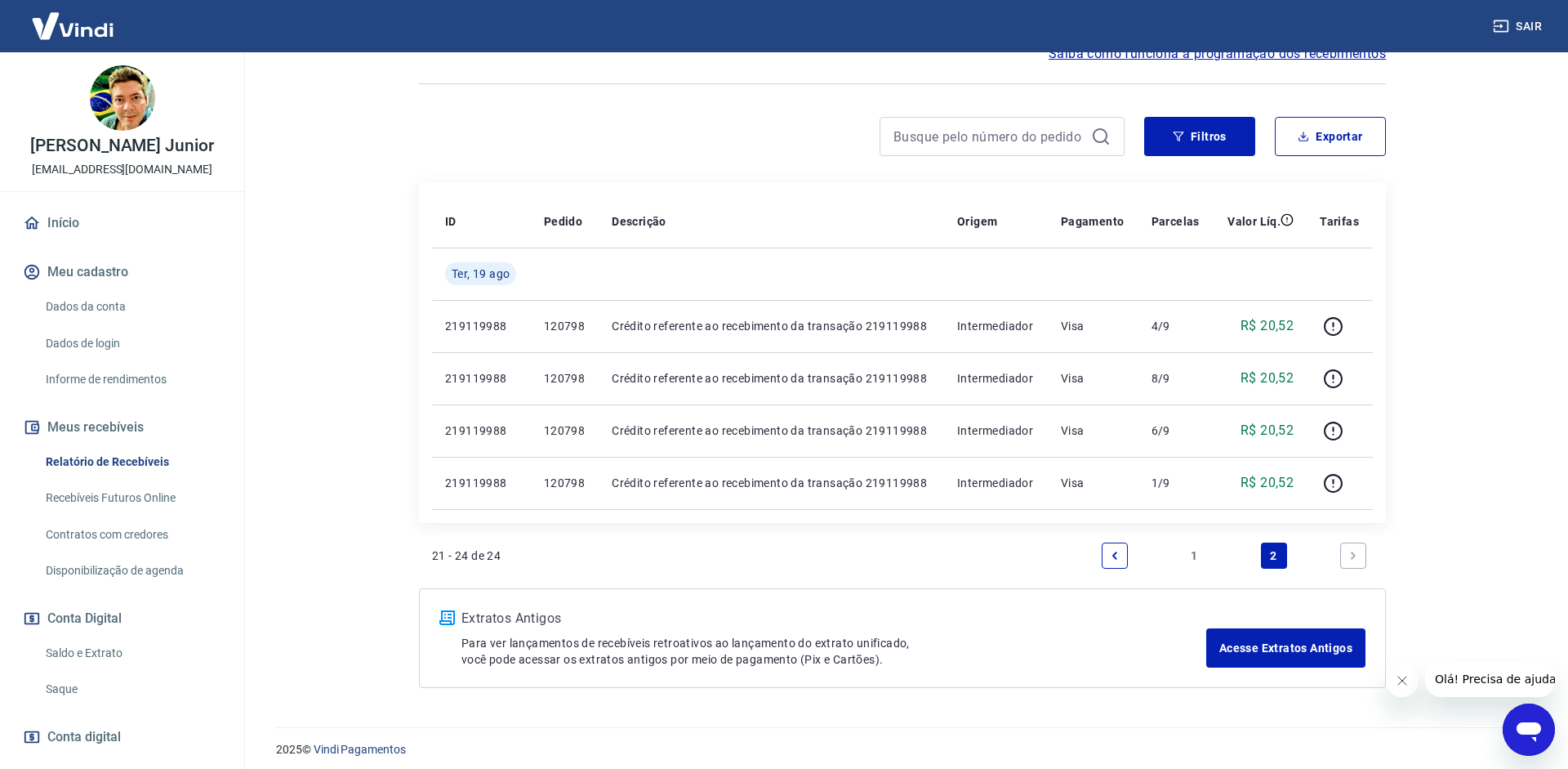
click at [1206, 548] on link "1" at bounding box center [1194, 556] width 27 height 27
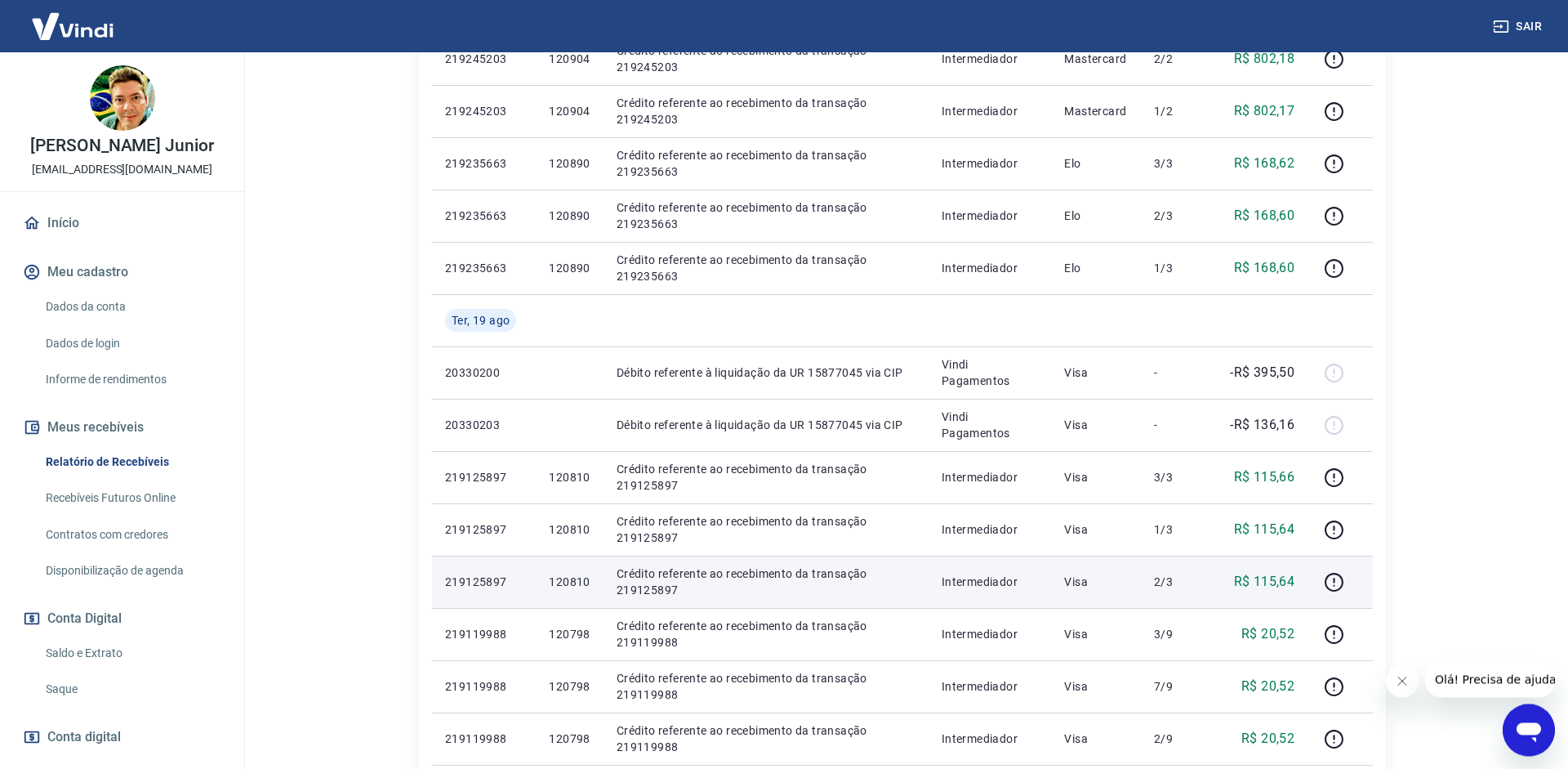
scroll to position [750, 0]
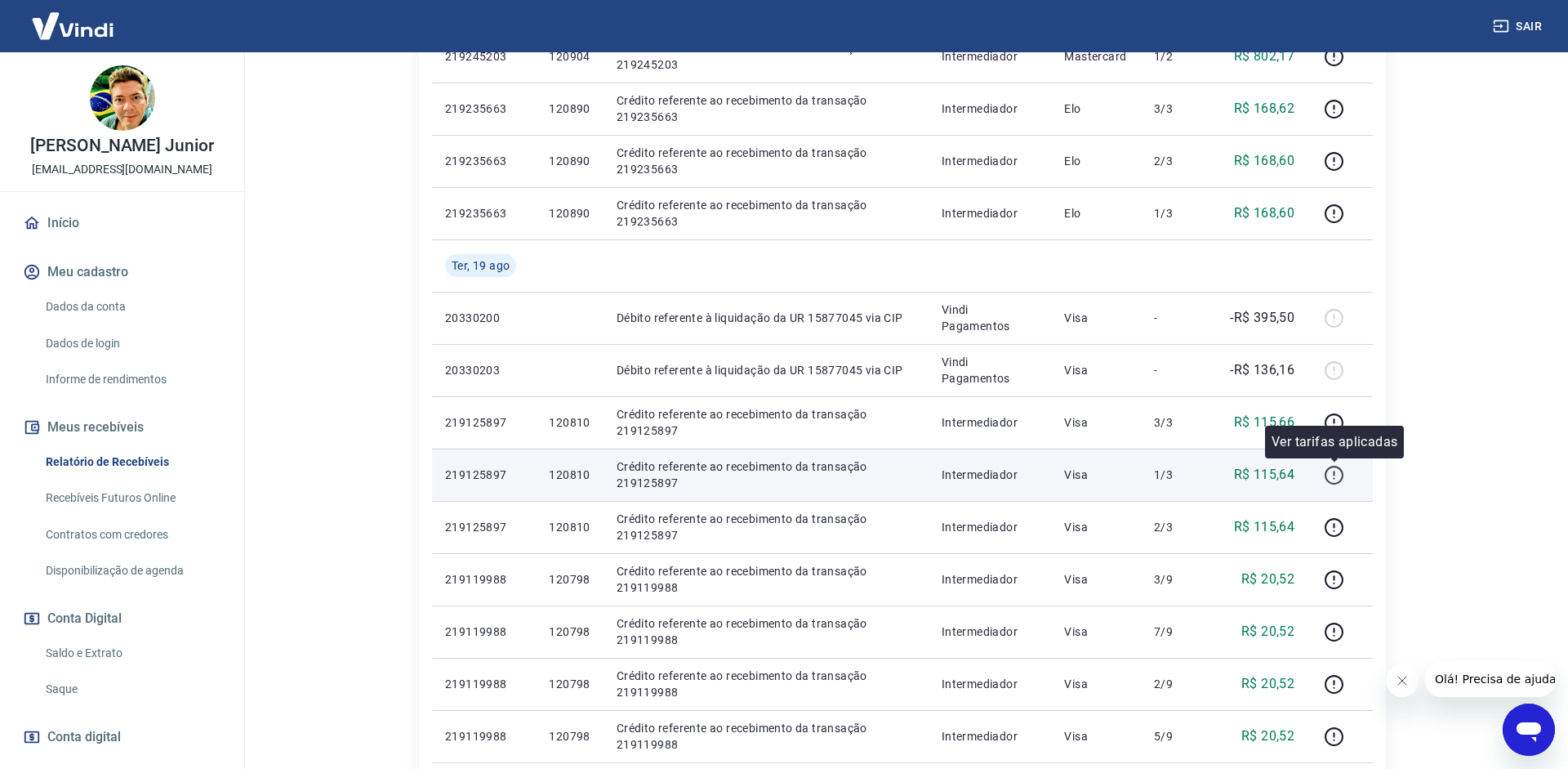
click at [1332, 468] on icon "button" at bounding box center [1334, 475] width 21 height 21
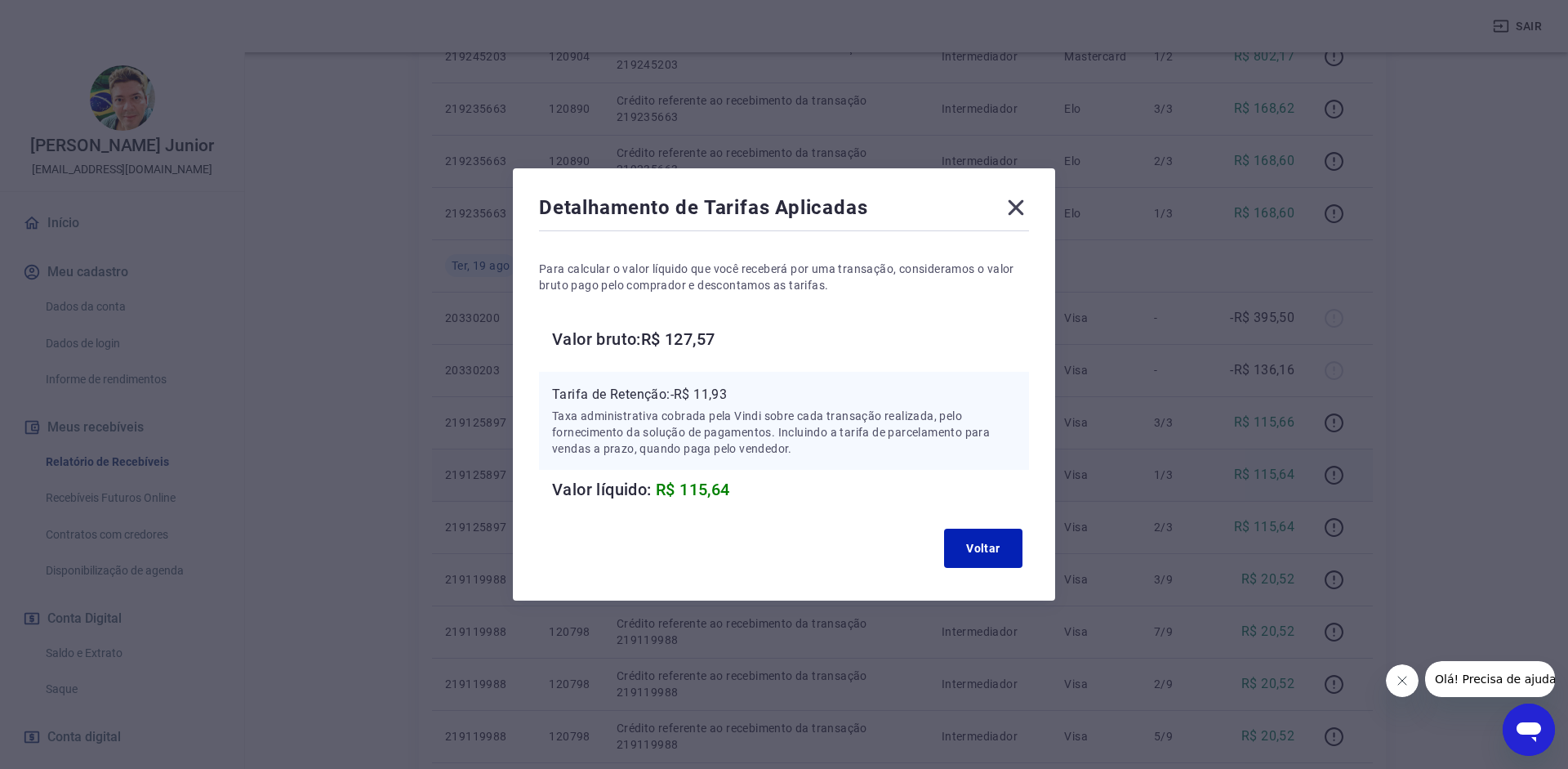
click at [984, 214] on div "Detalhamento de Tarifas Aplicadas" at bounding box center [784, 211] width 490 height 33
click at [1032, 207] on div "Detalhamento de Tarifas Aplicadas Para calcular o valor líquido que você recebe…" at bounding box center [784, 384] width 542 height 432
click at [1026, 202] on icon at bounding box center [1015, 207] width 27 height 27
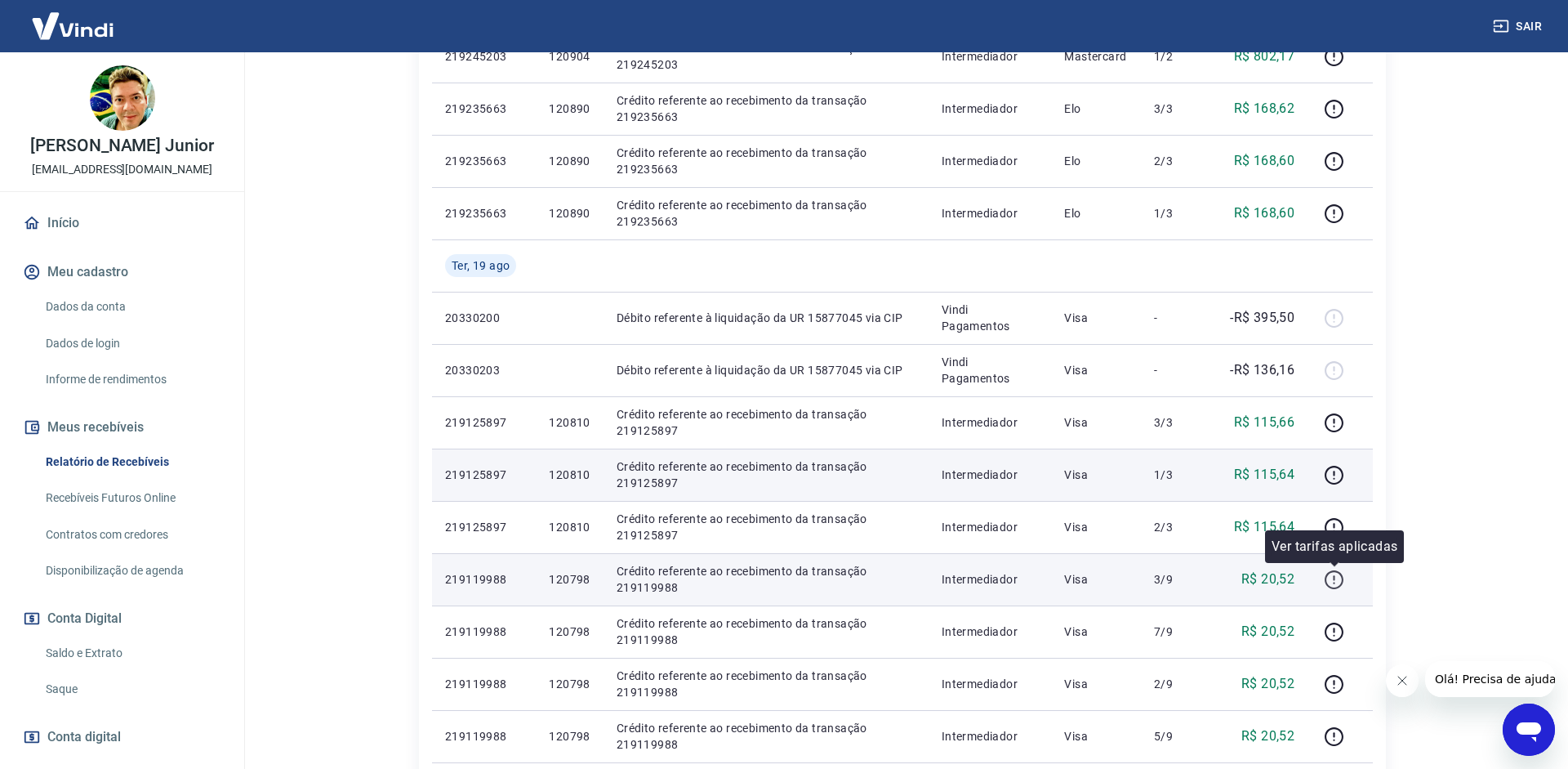
click at [1344, 584] on icon "button" at bounding box center [1334, 580] width 21 height 21
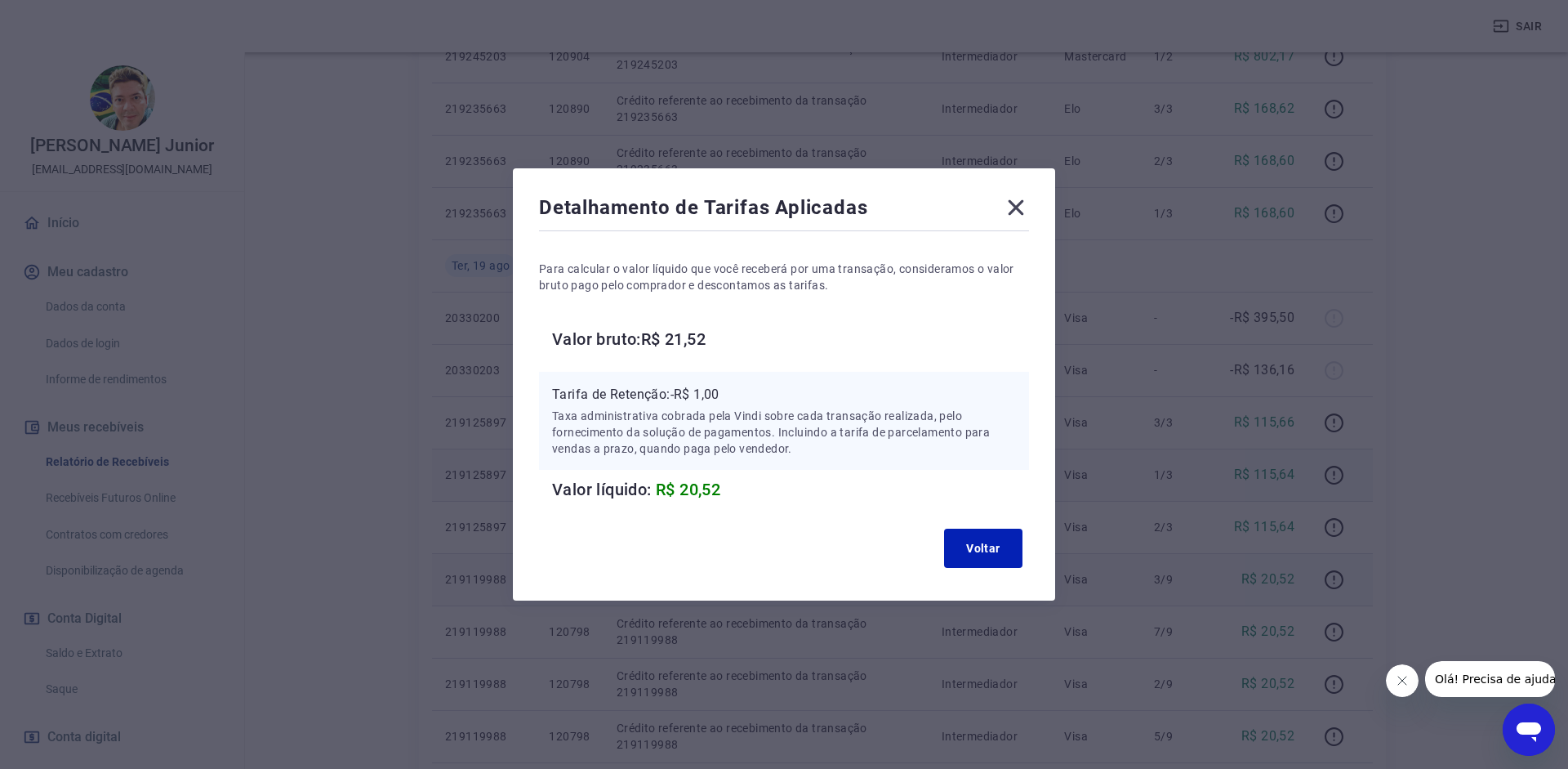
click at [1008, 209] on icon at bounding box center [1015, 207] width 27 height 27
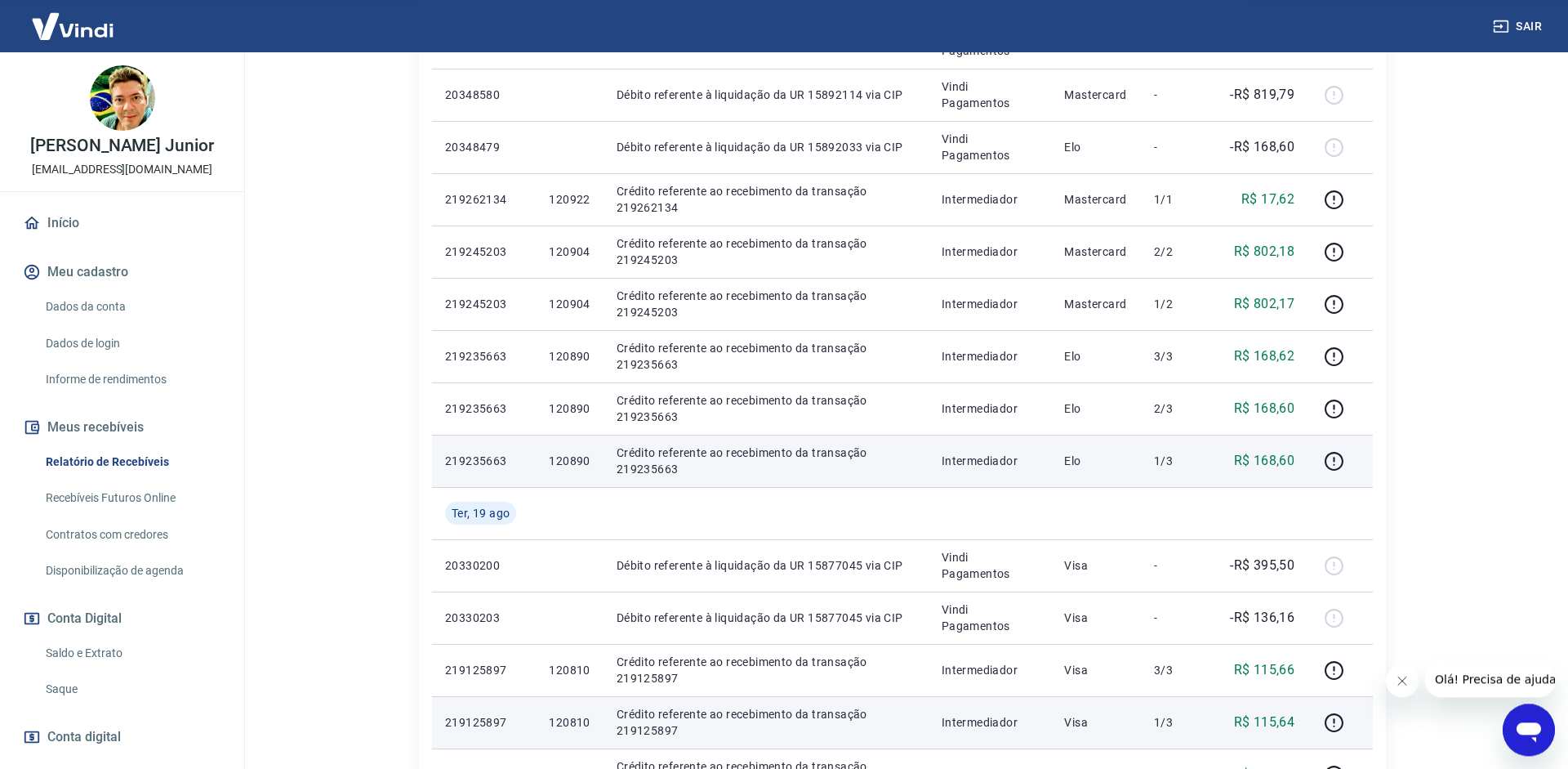
scroll to position [500, 0]
click at [1338, 459] on icon "button" at bounding box center [1334, 464] width 21 height 21
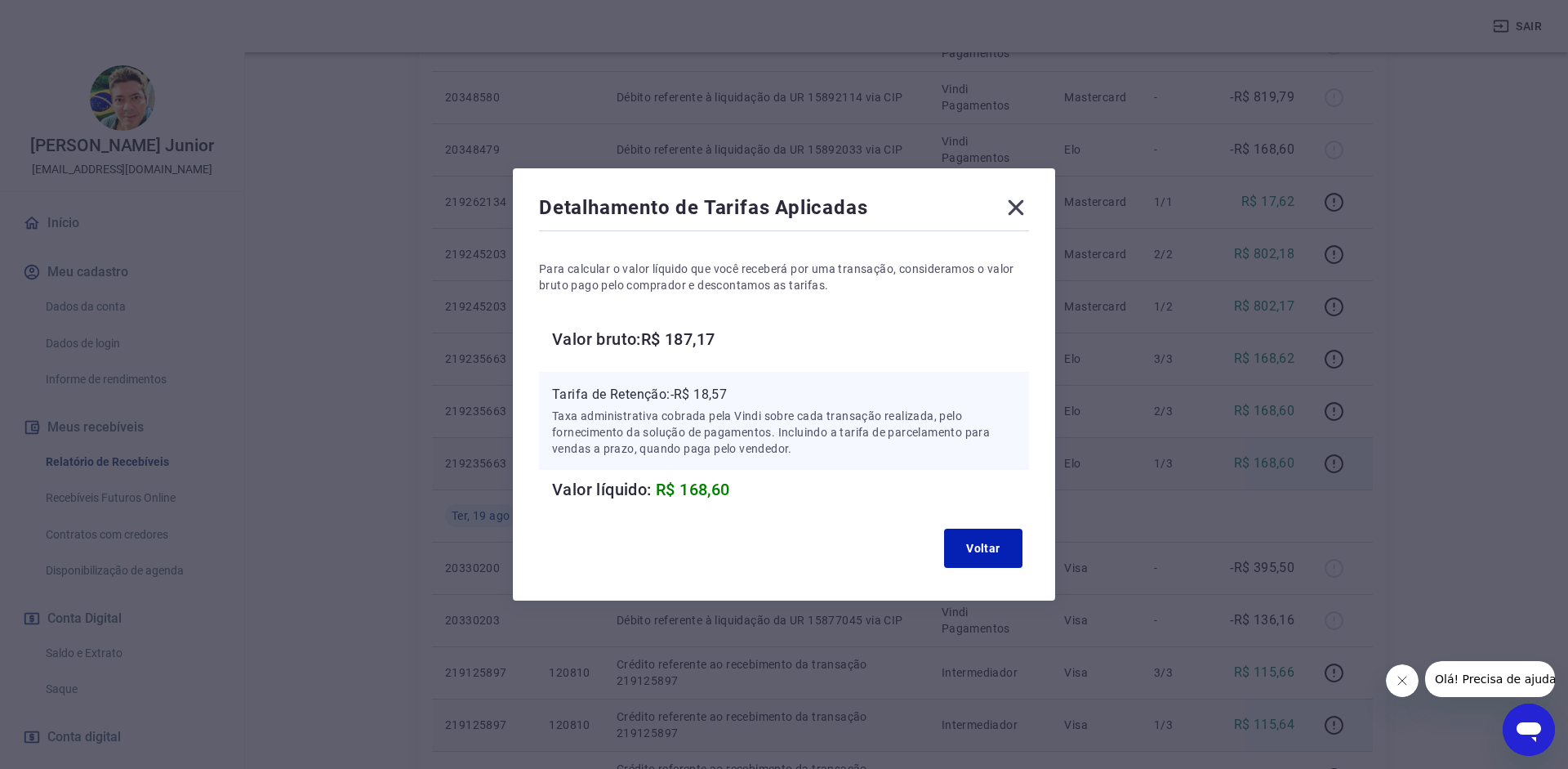
click at [1015, 201] on icon at bounding box center [1015, 207] width 27 height 27
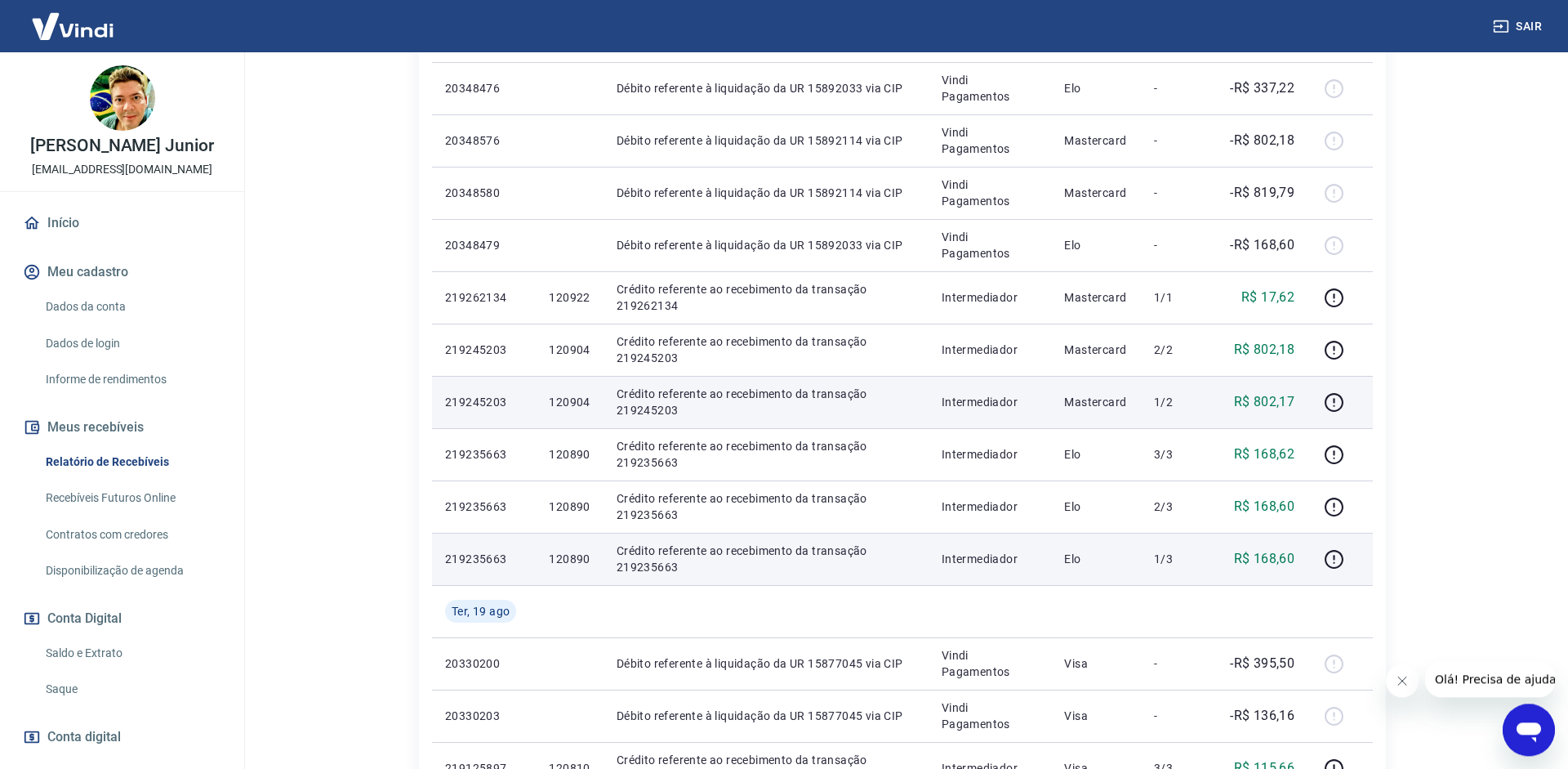
scroll to position [333, 0]
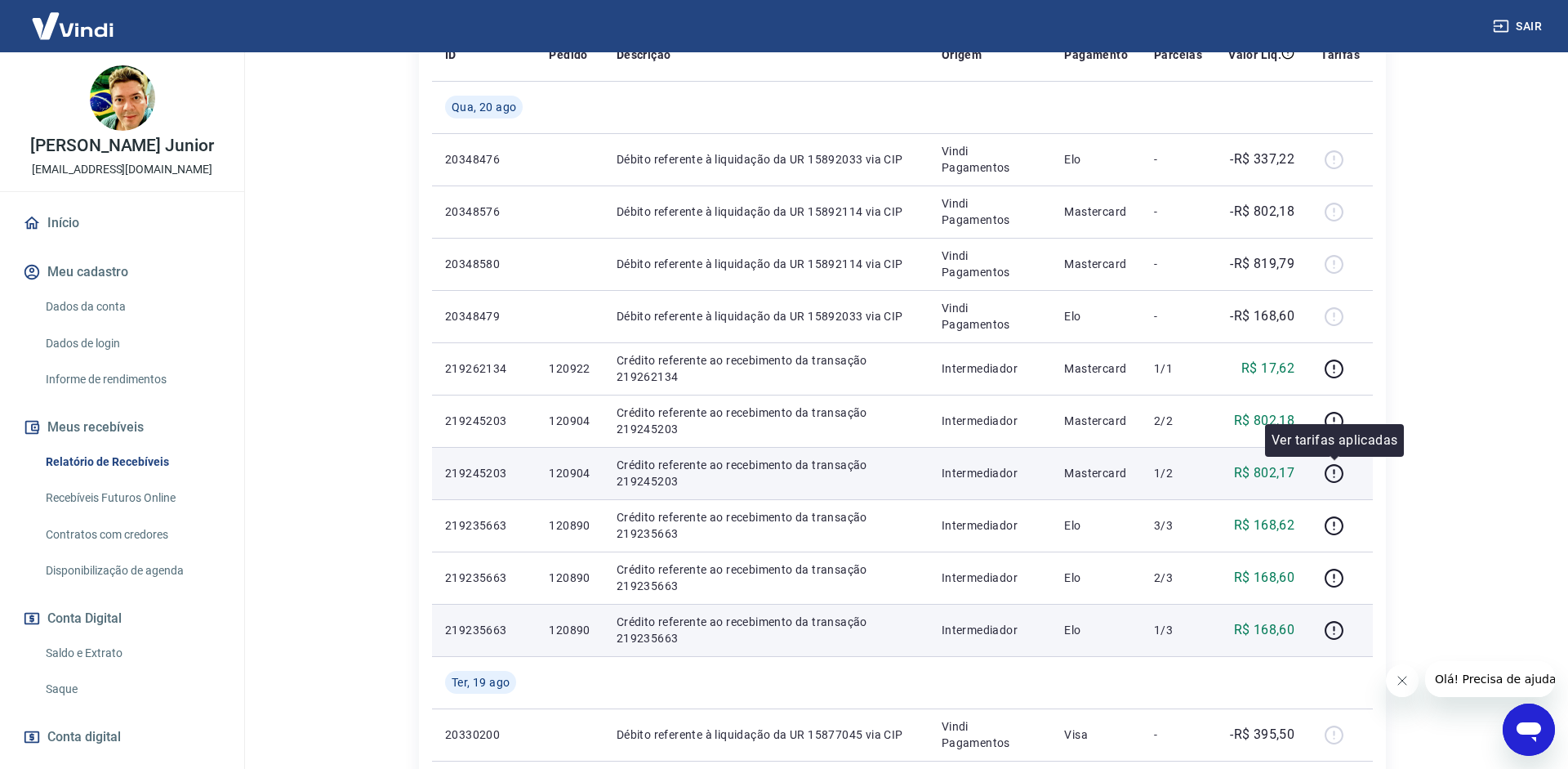
click at [1320, 478] on td at bounding box center [1340, 472] width 65 height 52
click at [1333, 473] on icon "button" at bounding box center [1334, 473] width 21 height 21
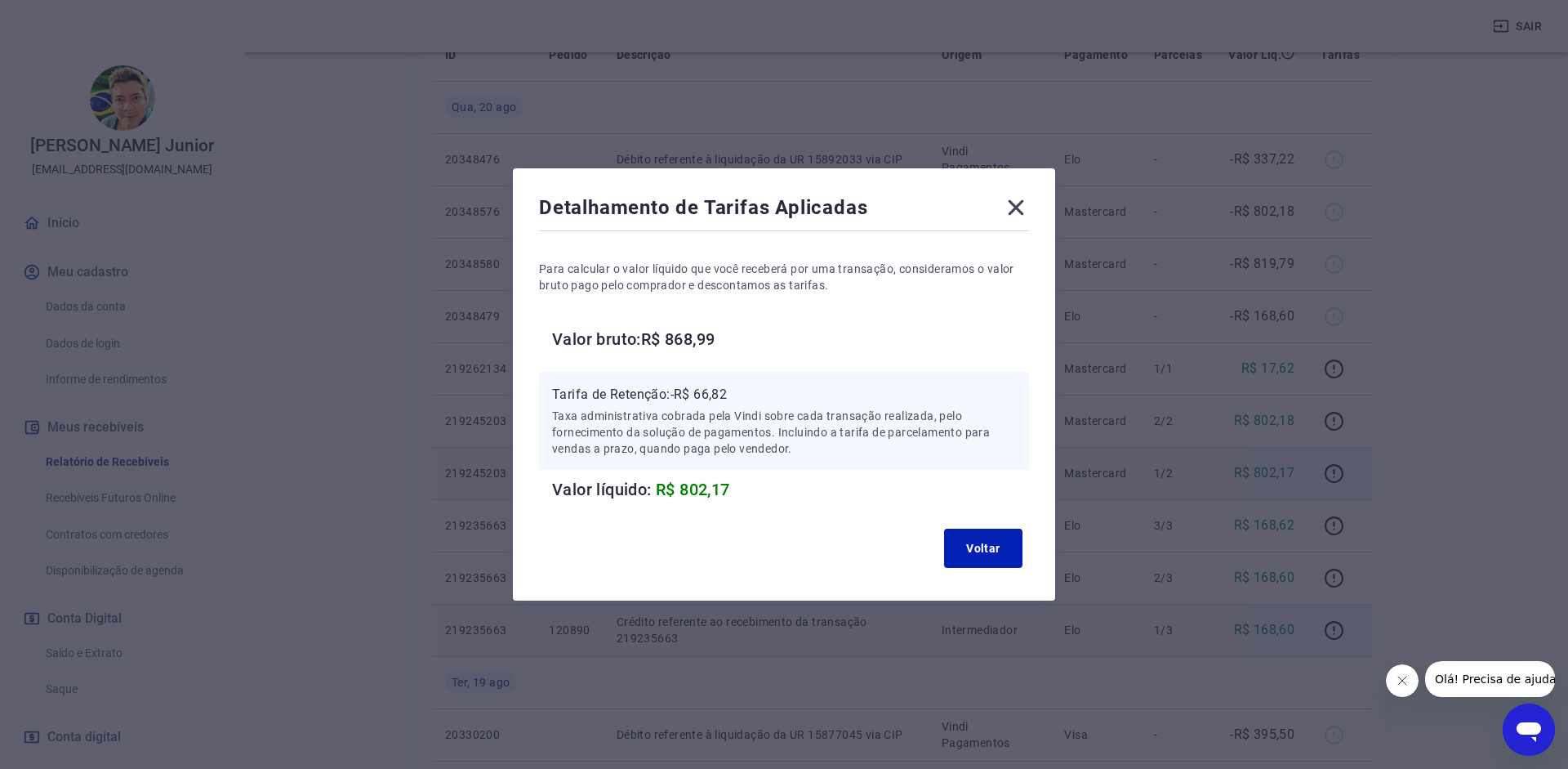
drag, startPoint x: 1038, startPoint y: 214, endPoint x: 1014, endPoint y: 205, distance: 25.6
click at [1030, 212] on div "Detalhamento de Tarifas Aplicadas Para calcular o valor líquido que você recebe…" at bounding box center [784, 384] width 542 height 432
click at [1014, 205] on icon at bounding box center [1016, 208] width 15 height 15
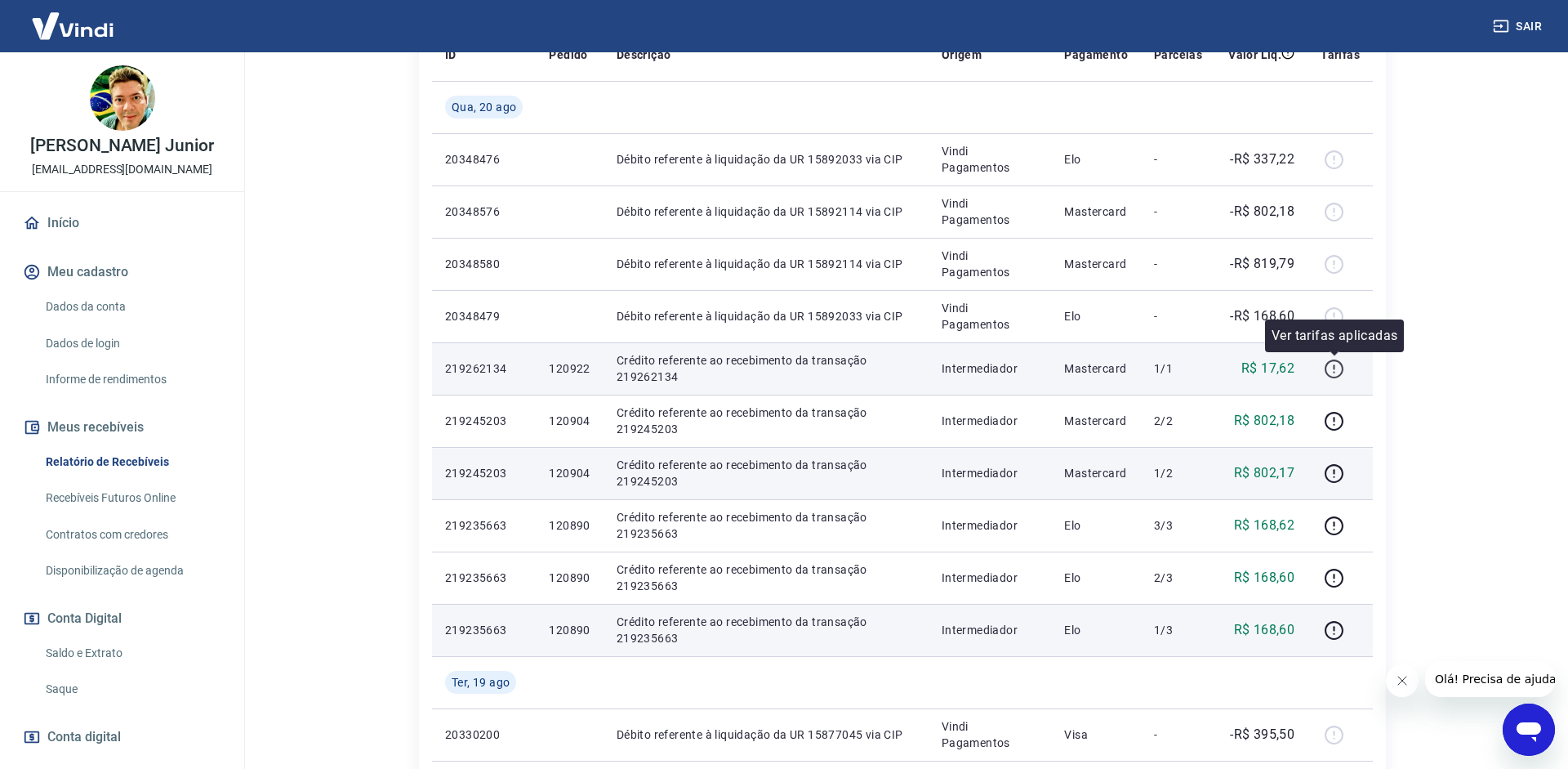
click at [1332, 360] on icon "button" at bounding box center [1334, 369] width 19 height 19
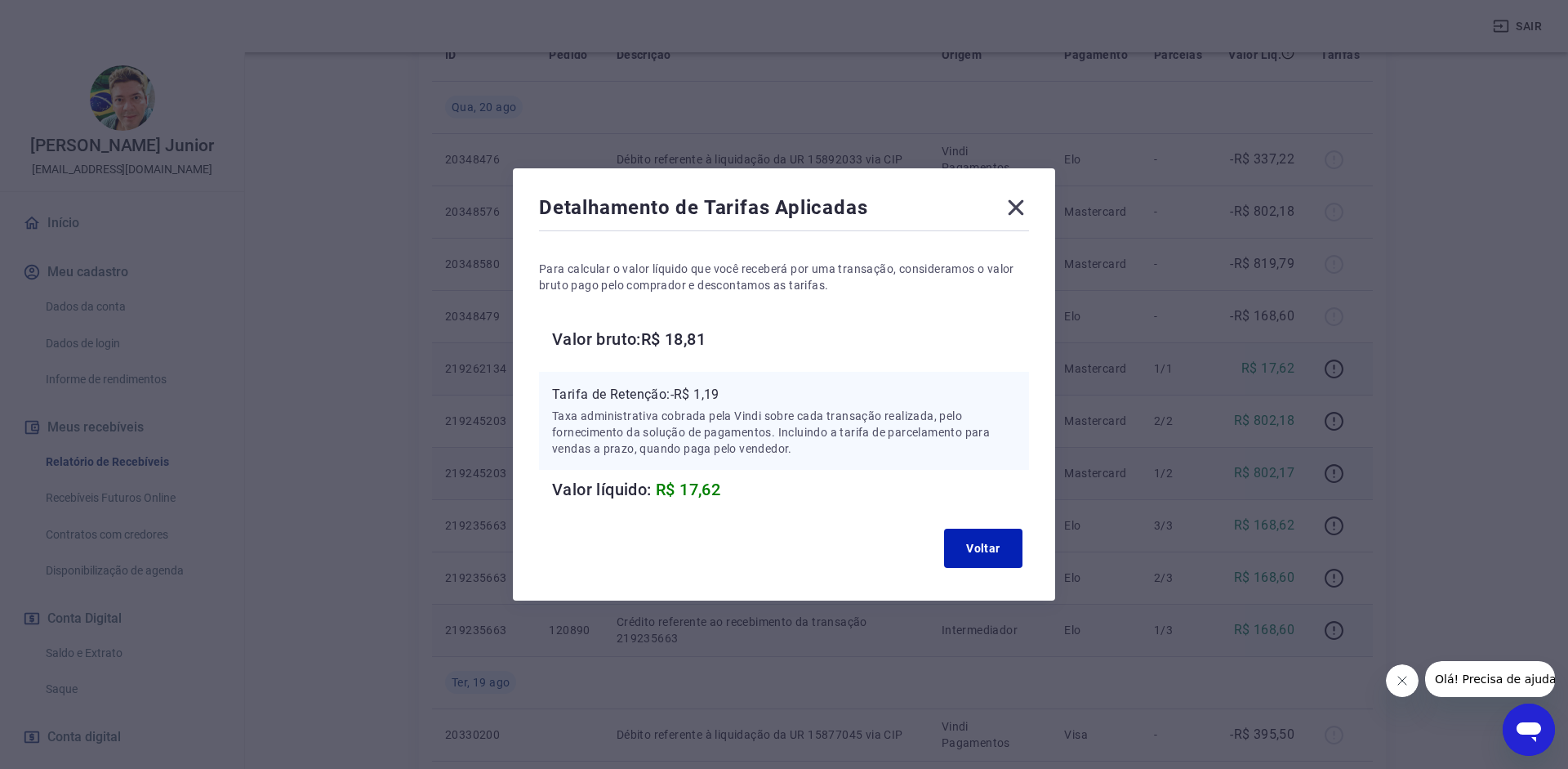
click at [1011, 203] on icon at bounding box center [1016, 208] width 15 height 15
